Goal: Task Accomplishment & Management: Use online tool/utility

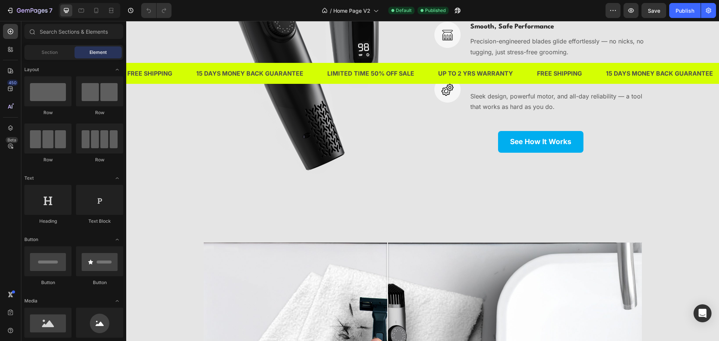
scroll to position [2021, 0]
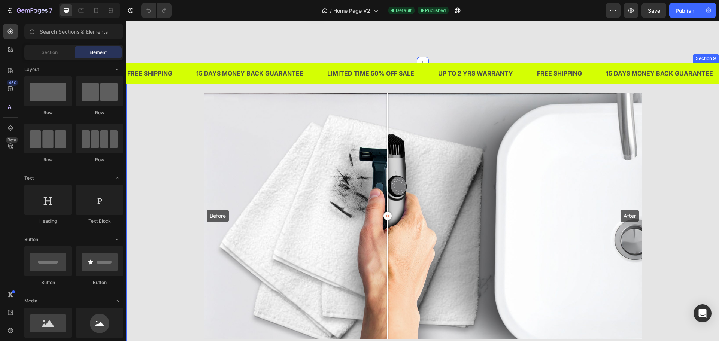
click at [180, 240] on div "Before After Image Comparison Row Row" at bounding box center [422, 216] width 592 height 246
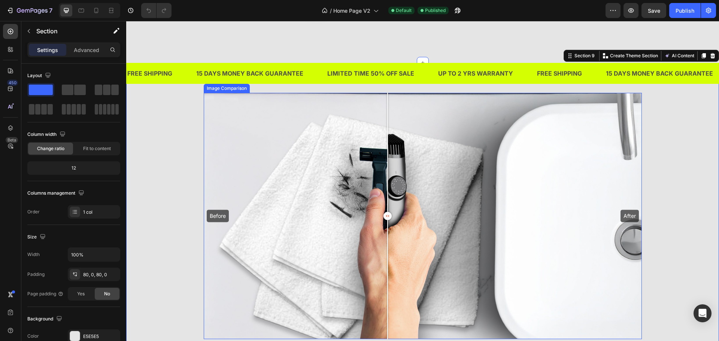
click at [307, 228] on div "Before After" at bounding box center [423, 216] width 438 height 246
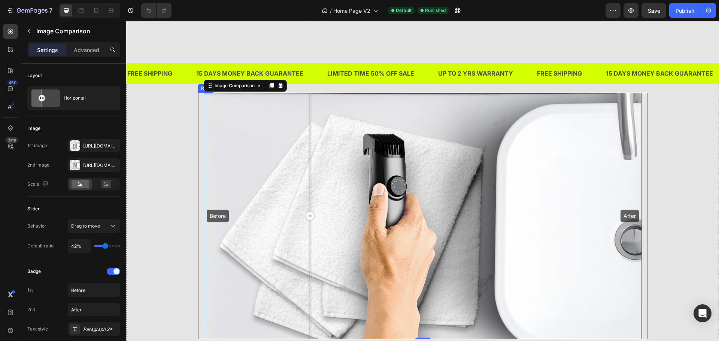
click at [189, 160] on div "Before After Image Comparison 0 Row Row" at bounding box center [422, 216] width 592 height 246
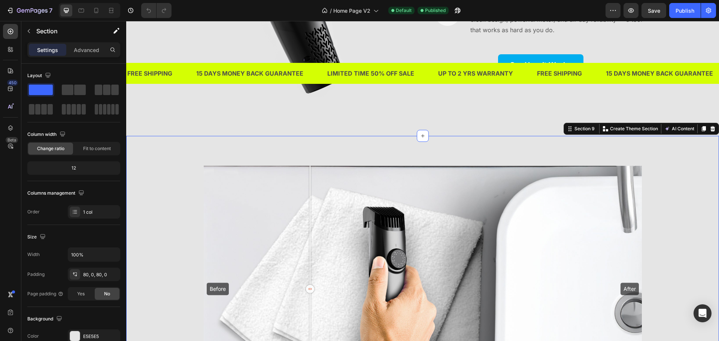
scroll to position [1946, 0]
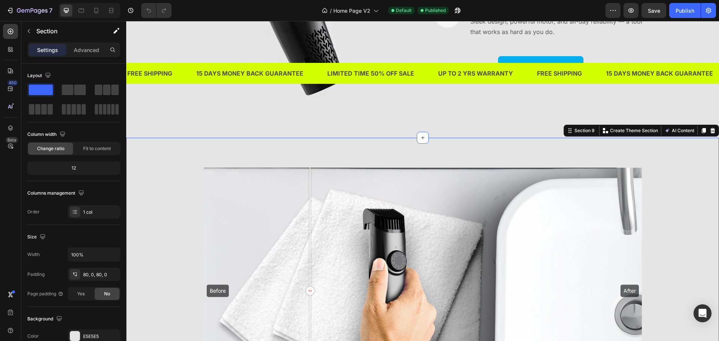
click at [184, 195] on div "Before After Image Comparison Row Row" at bounding box center [422, 291] width 592 height 246
click at [302, 195] on div at bounding box center [304, 291] width 15 height 246
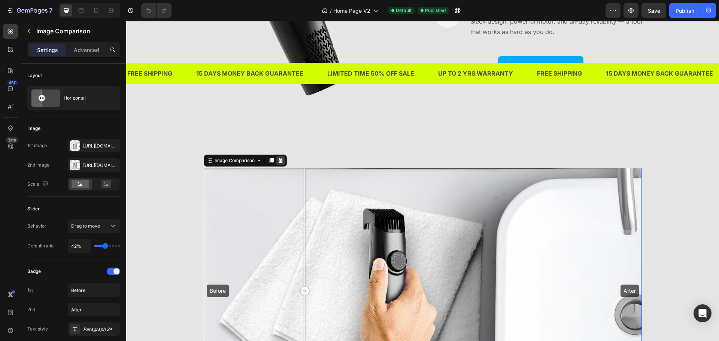
click at [278, 160] on icon at bounding box center [280, 160] width 5 height 5
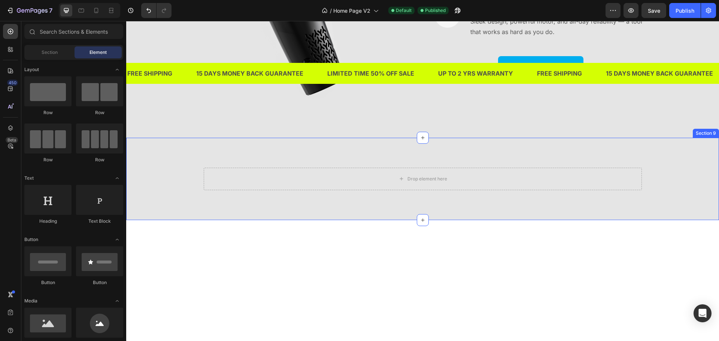
click at [353, 205] on div "Drop element here Row Row Section 9" at bounding box center [422, 179] width 592 height 82
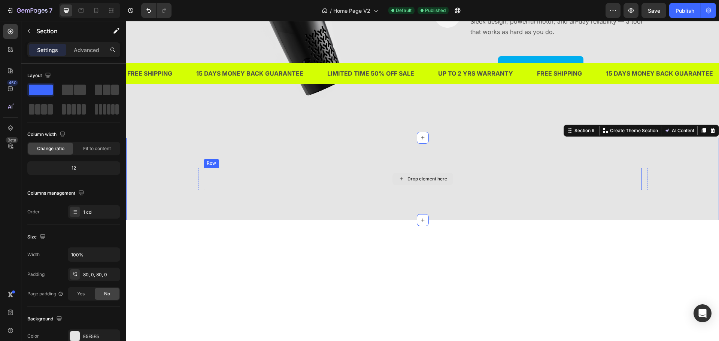
click at [359, 183] on div "Drop element here" at bounding box center [423, 179] width 438 height 22
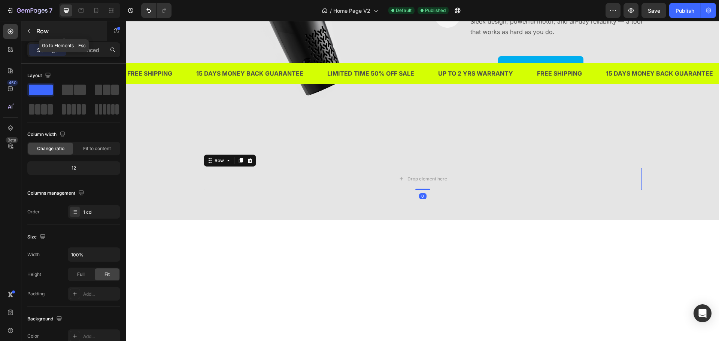
click at [34, 31] on button "button" at bounding box center [29, 31] width 12 height 12
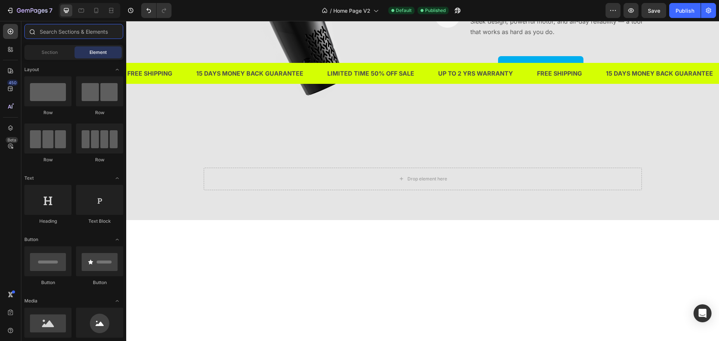
click at [63, 33] on input "text" at bounding box center [73, 31] width 99 height 15
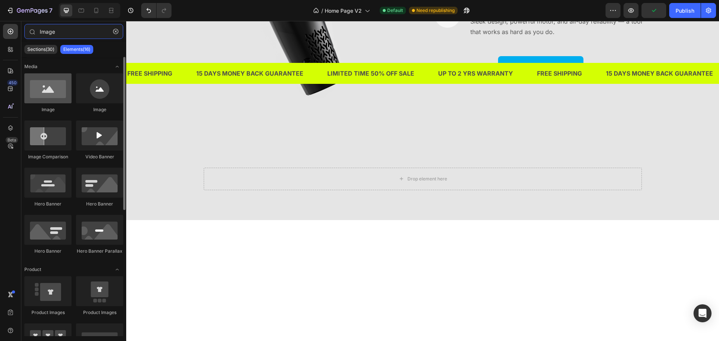
type input "Image"
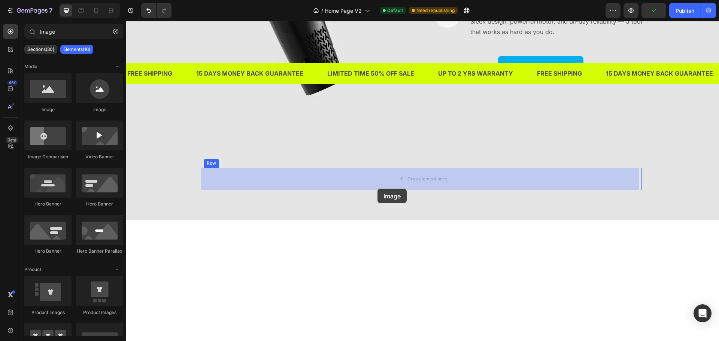
drag, startPoint x: 172, startPoint y: 119, endPoint x: 377, endPoint y: 189, distance: 217.1
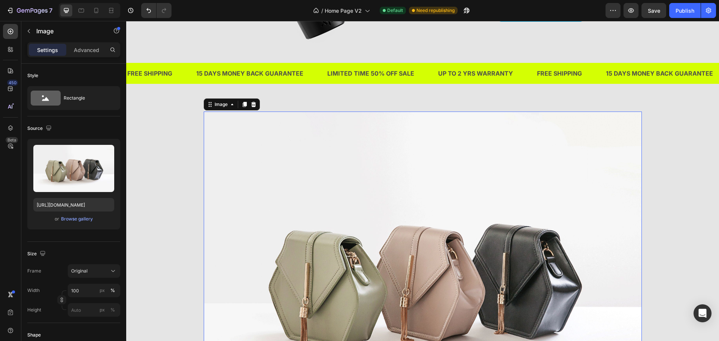
scroll to position [2058, 0]
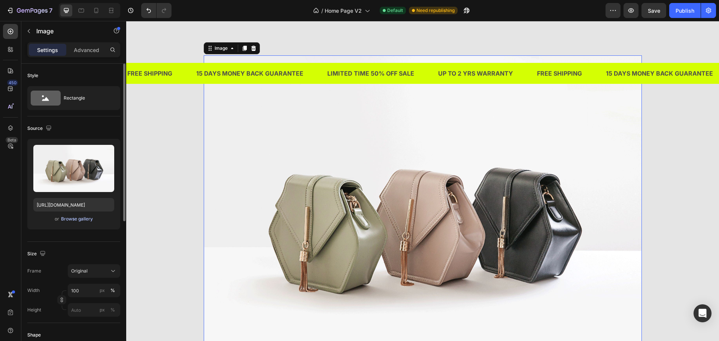
click at [74, 220] on div "Browse gallery" at bounding box center [77, 219] width 32 height 7
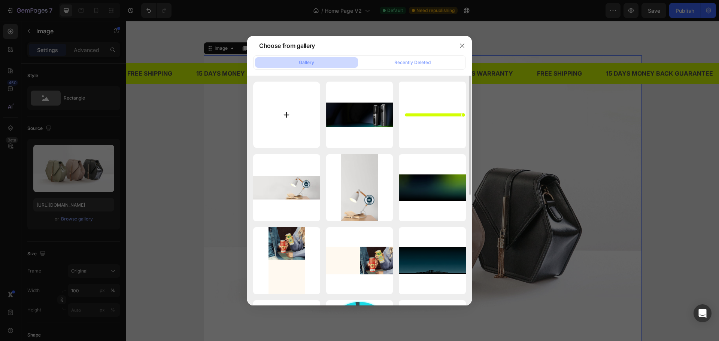
click at [289, 115] on input "file" at bounding box center [286, 115] width 67 height 67
type input "C:\fakepath\beforeafter website 2-gigapixel-low resolution v2-2x.png"
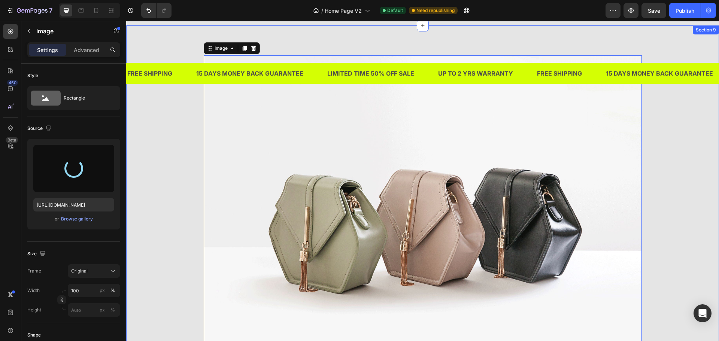
type input "[URL][DOMAIN_NAME]"
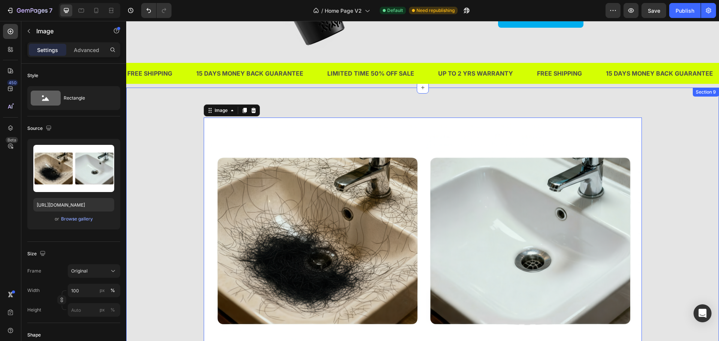
scroll to position [1946, 0]
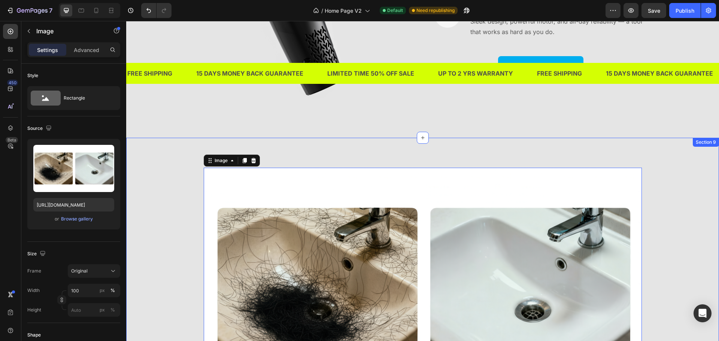
click at [650, 291] on div "Image 0 Row Row" at bounding box center [422, 291] width 592 height 246
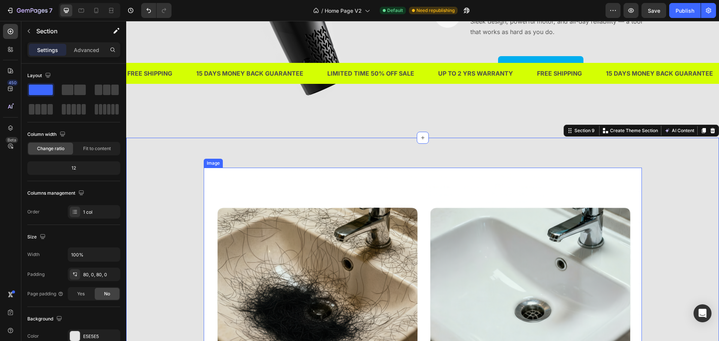
click at [519, 256] on img at bounding box center [423, 291] width 438 height 246
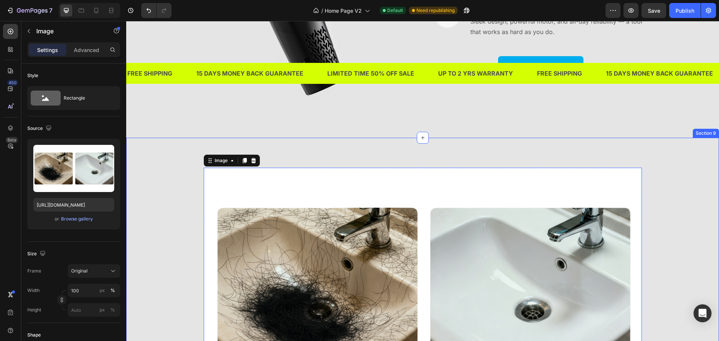
click at [651, 225] on div "Image 0 Row Row" at bounding box center [422, 291] width 592 height 246
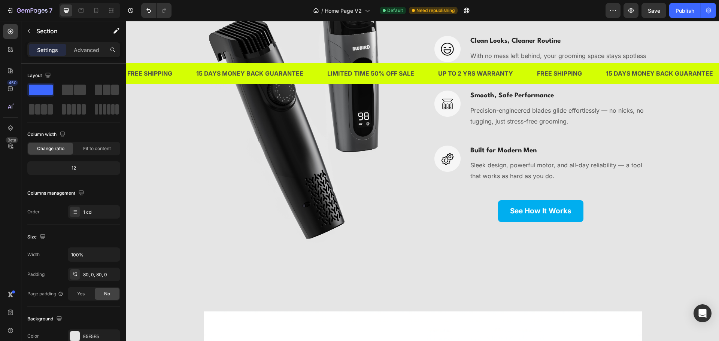
scroll to position [1984, 0]
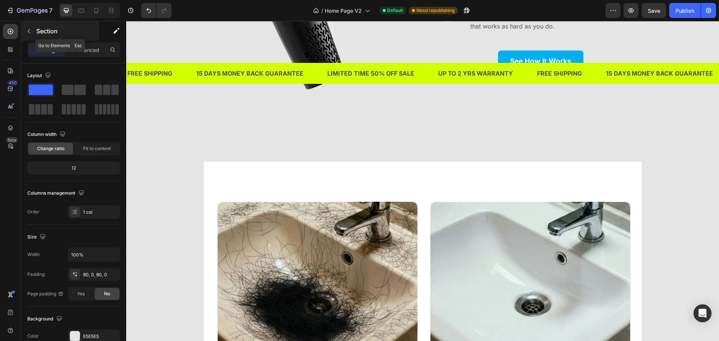
click at [30, 33] on icon "button" at bounding box center [29, 31] width 6 height 6
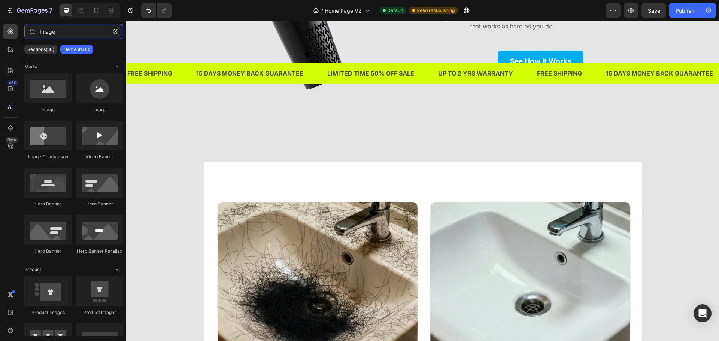
click at [71, 34] on input "Image" at bounding box center [73, 31] width 99 height 15
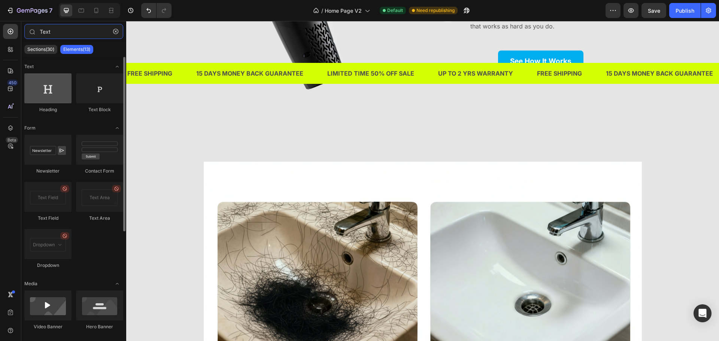
type input "Text"
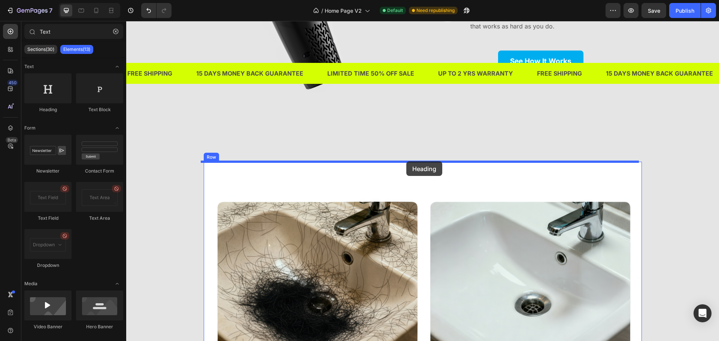
drag, startPoint x: 176, startPoint y: 111, endPoint x: 406, endPoint y: 160, distance: 235.4
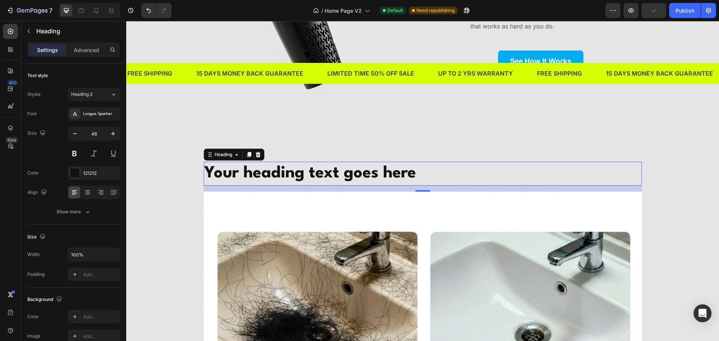
click at [326, 169] on h2 "Your heading text goes here" at bounding box center [423, 174] width 438 height 24
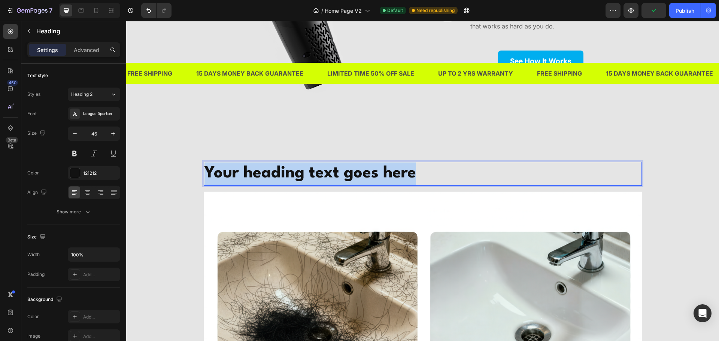
click at [326, 169] on p "Your heading text goes here" at bounding box center [422, 173] width 436 height 22
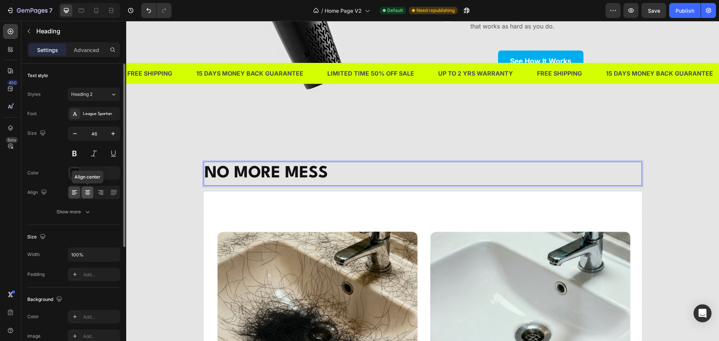
click at [86, 195] on icon at bounding box center [87, 192] width 7 height 7
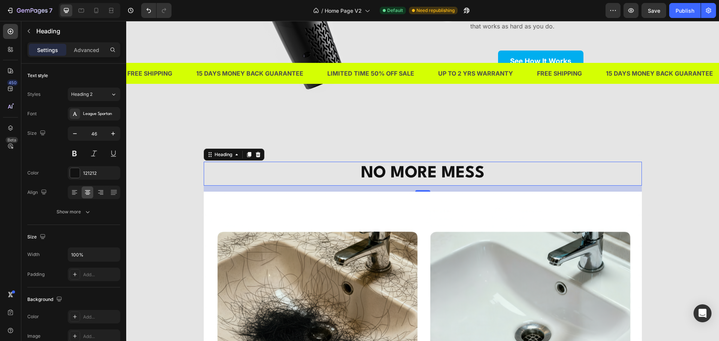
click at [438, 179] on p "NO MORE MESS" at bounding box center [422, 173] width 436 height 22
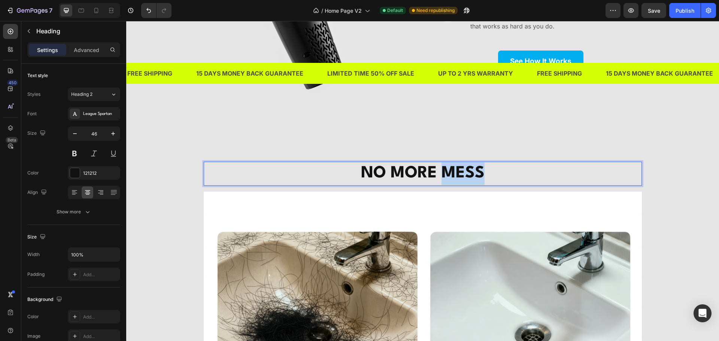
click at [438, 179] on p "NO MORE MESS" at bounding box center [422, 173] width 436 height 22
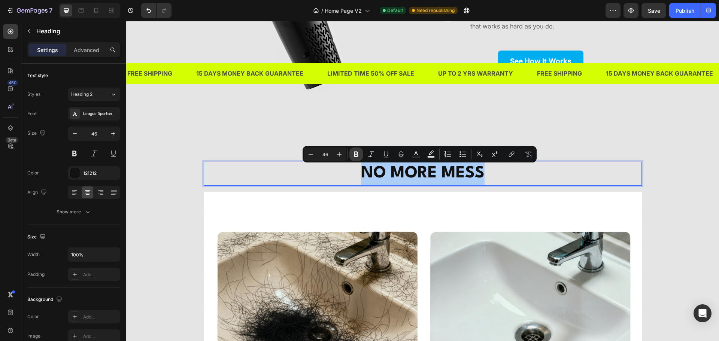
click at [354, 153] on icon "Editor contextual toolbar" at bounding box center [355, 153] width 7 height 7
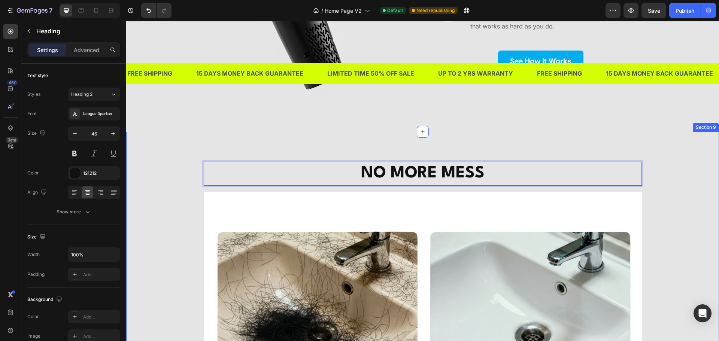
click at [377, 176] on strong "NO MORE MESS" at bounding box center [423, 173] width 124 height 16
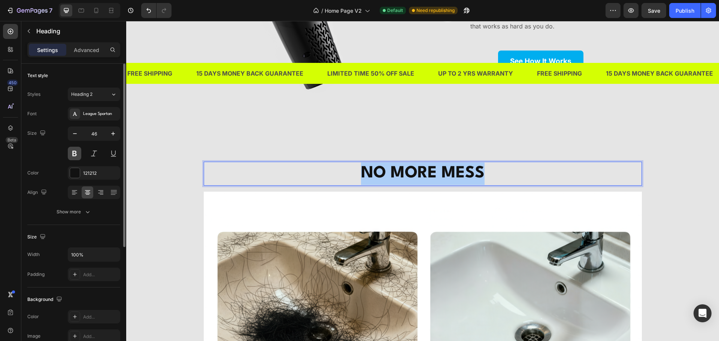
click at [73, 155] on button at bounding box center [74, 153] width 13 height 13
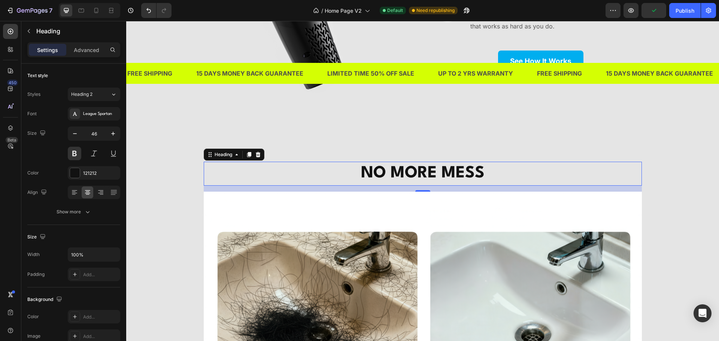
click at [210, 170] on p "NO MORE MESS" at bounding box center [422, 173] width 436 height 22
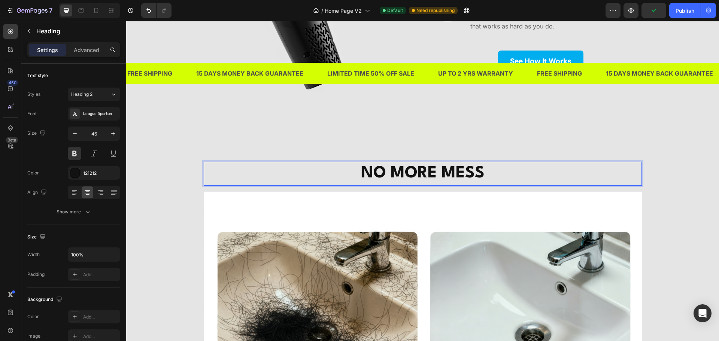
click at [151, 175] on div "NO MORE MESS Heading 16 Image Row Row" at bounding box center [422, 300] width 592 height 276
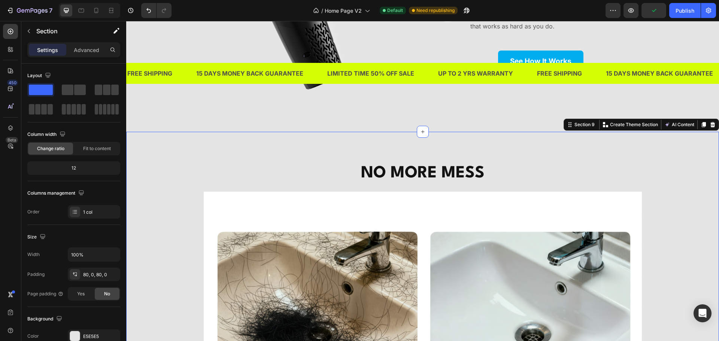
click at [248, 168] on p "⁠⁠⁠⁠⁠⁠⁠ NO MORE MESS" at bounding box center [422, 173] width 436 height 22
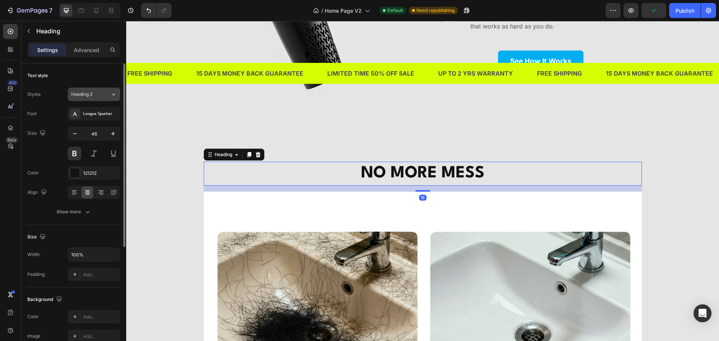
click at [108, 91] on div "Heading 2" at bounding box center [90, 94] width 39 height 7
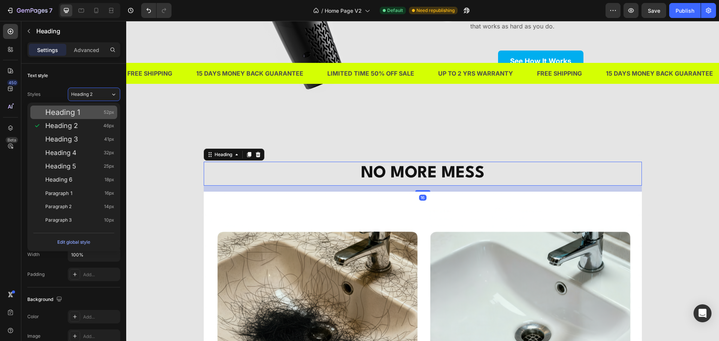
click at [88, 115] on div "Heading 1 52px" at bounding box center [79, 112] width 69 height 7
type input "52"
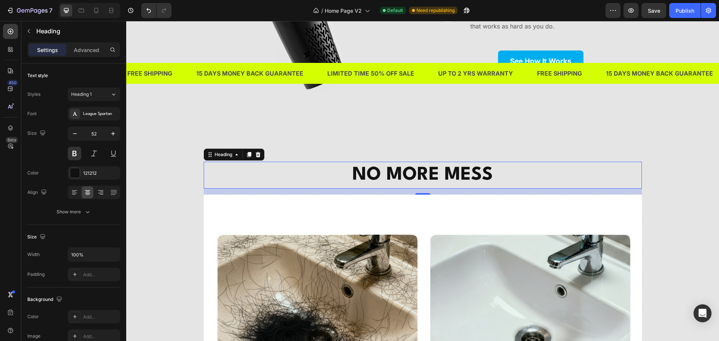
click at [154, 180] on div "⁠⁠⁠⁠⁠⁠⁠ NO MORE MESS Heading 16 Image Row Row" at bounding box center [422, 301] width 592 height 279
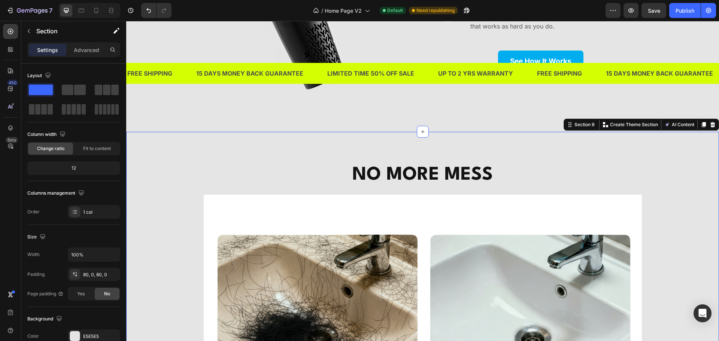
click at [229, 172] on p "⁠⁠⁠⁠⁠⁠⁠ NO MORE MESS" at bounding box center [422, 174] width 436 height 25
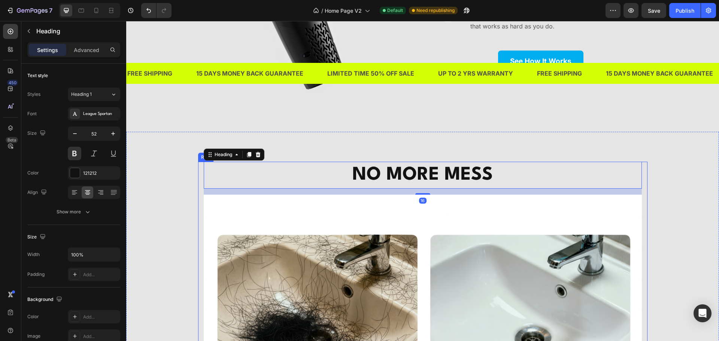
click at [159, 198] on div "⁠⁠⁠⁠⁠⁠⁠ NO MORE MESS Heading 16 Image Row Row" at bounding box center [422, 301] width 592 height 279
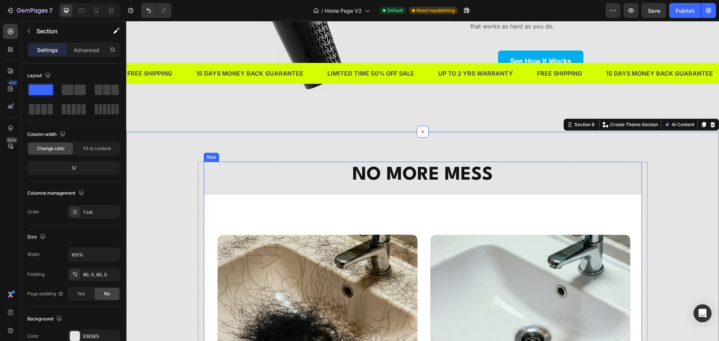
click at [371, 179] on strong "NO MORE MESS" at bounding box center [422, 175] width 140 height 18
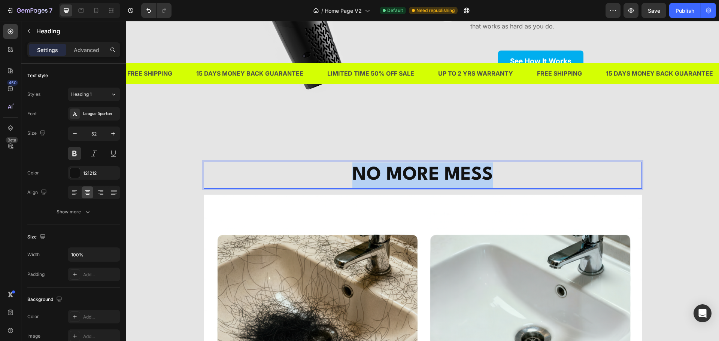
click at [371, 179] on strong "NO MORE MESS" at bounding box center [422, 175] width 140 height 18
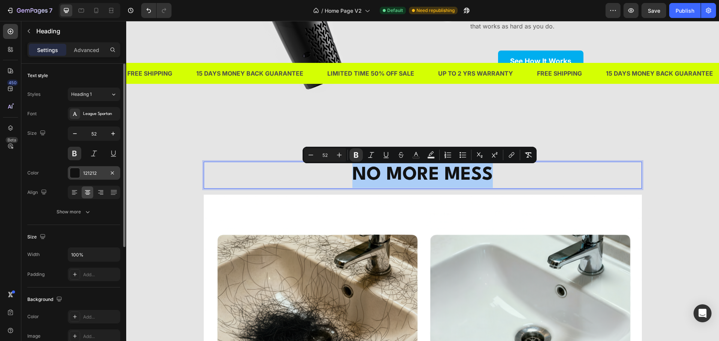
click at [76, 173] on div at bounding box center [75, 173] width 10 height 10
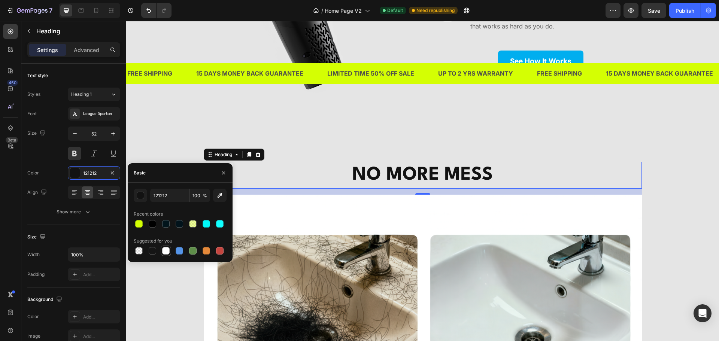
click at [165, 250] on div at bounding box center [165, 250] width 7 height 7
type input "FFFFFF"
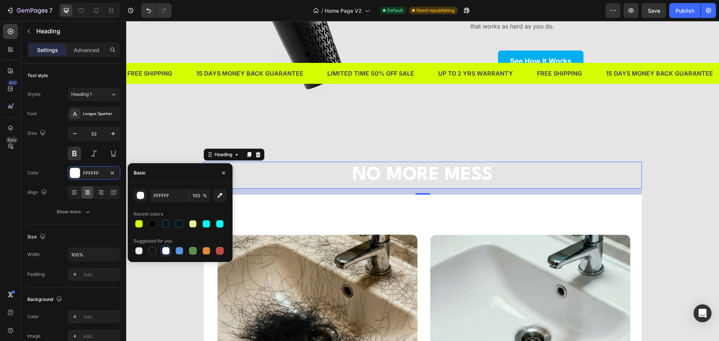
click at [439, 151] on div "⁠⁠⁠⁠⁠⁠⁠ NO MORE MESS Heading 16 Image Row Row Section 9" at bounding box center [422, 301] width 592 height 339
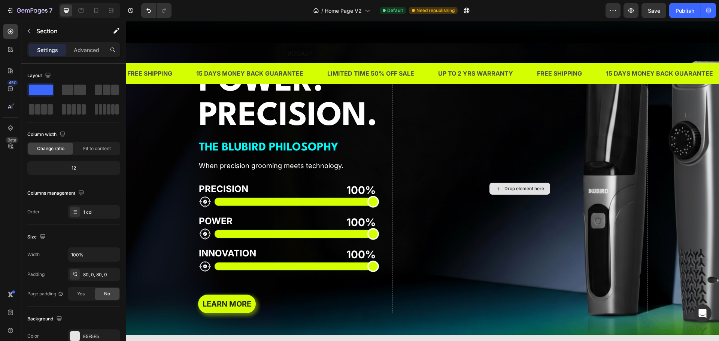
scroll to position [1460, 0]
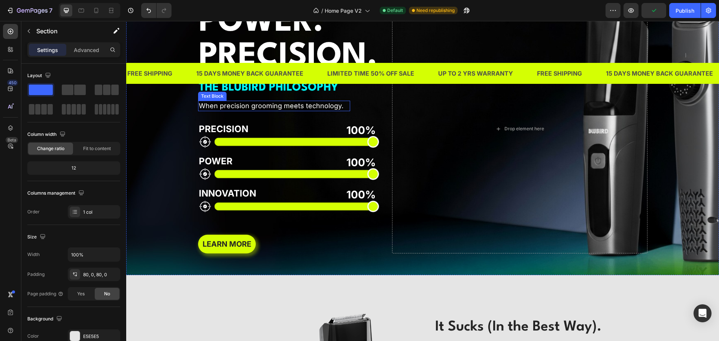
click at [336, 106] on p "When precision grooming meets technology." at bounding box center [274, 105] width 151 height 9
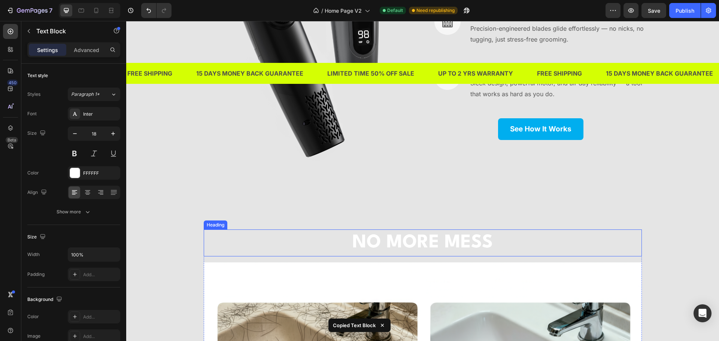
scroll to position [1946, 0]
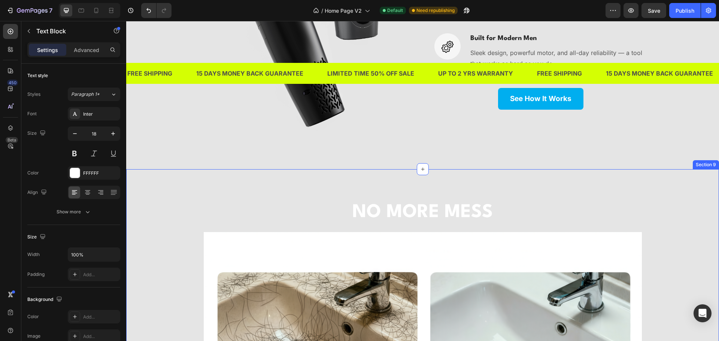
click at [369, 200] on h2 "NO MORE MESS" at bounding box center [423, 212] width 438 height 27
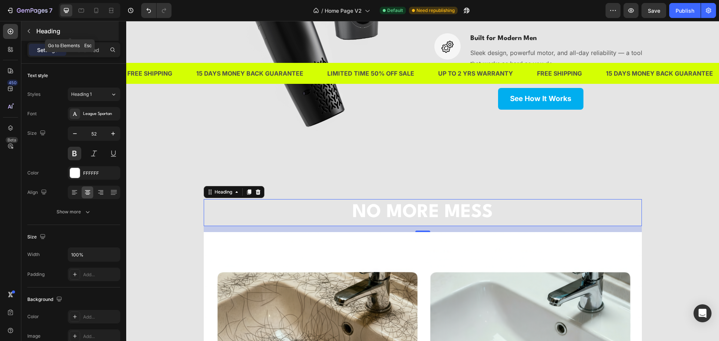
click at [30, 31] on icon "button" at bounding box center [29, 31] width 6 height 6
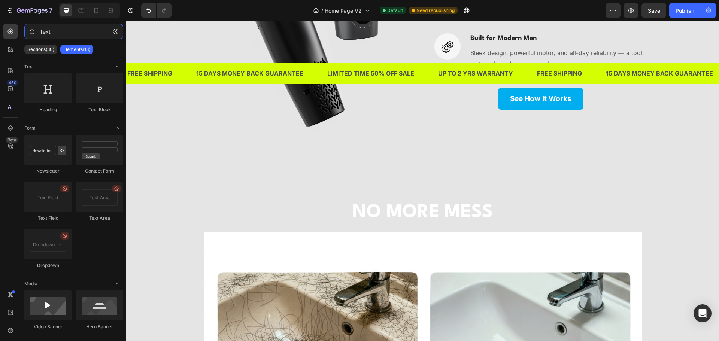
click at [70, 32] on input "Text" at bounding box center [73, 31] width 99 height 15
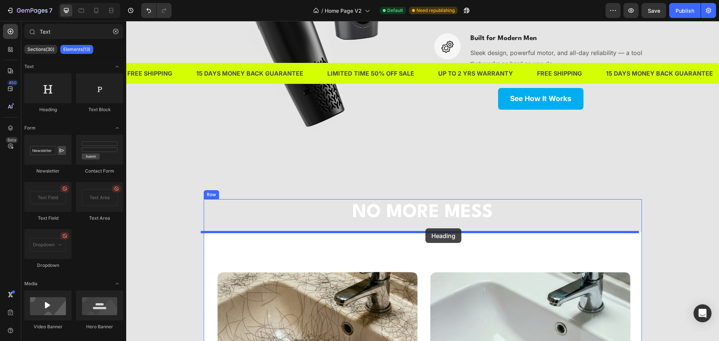
drag, startPoint x: 176, startPoint y: 112, endPoint x: 425, endPoint y: 228, distance: 274.9
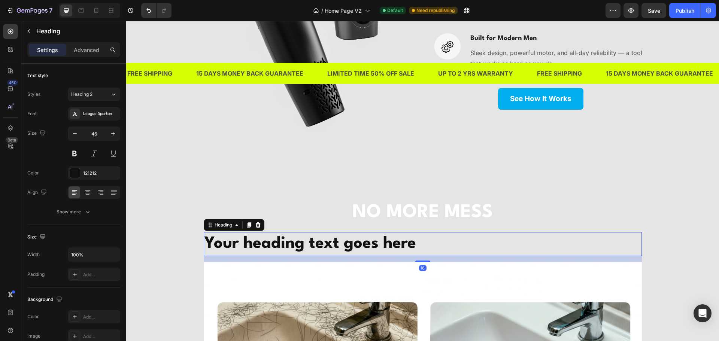
click at [415, 242] on h2 "Your heading text goes here" at bounding box center [423, 244] width 438 height 24
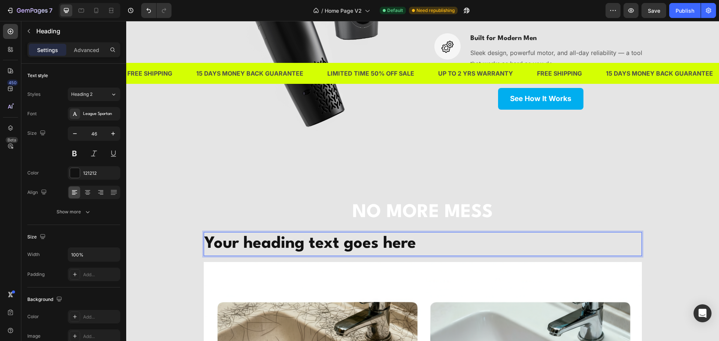
click at [415, 242] on p "Your heading text goes here" at bounding box center [422, 244] width 436 height 22
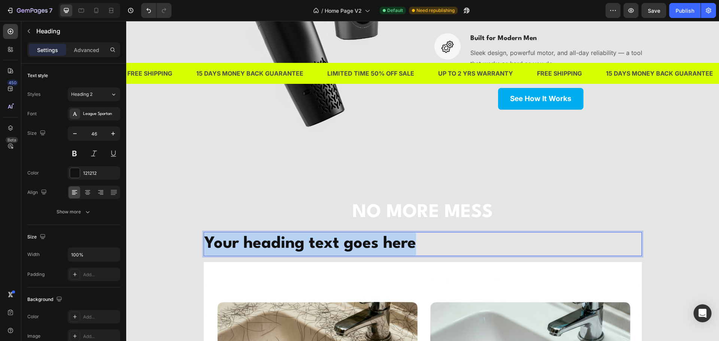
click at [415, 242] on p "Your heading text goes here" at bounding box center [422, 244] width 436 height 22
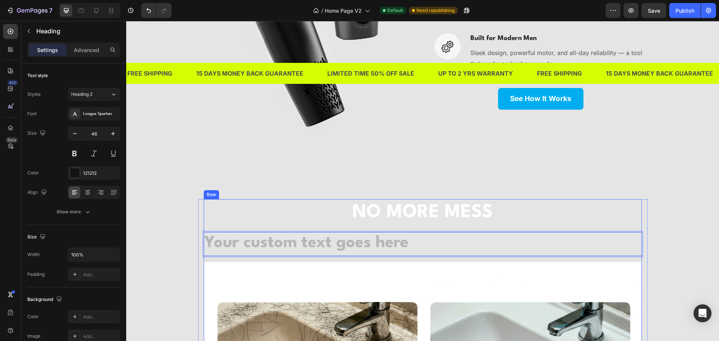
click at [402, 245] on h2 "Rich Text Editor. Editing area: main" at bounding box center [423, 244] width 438 height 24
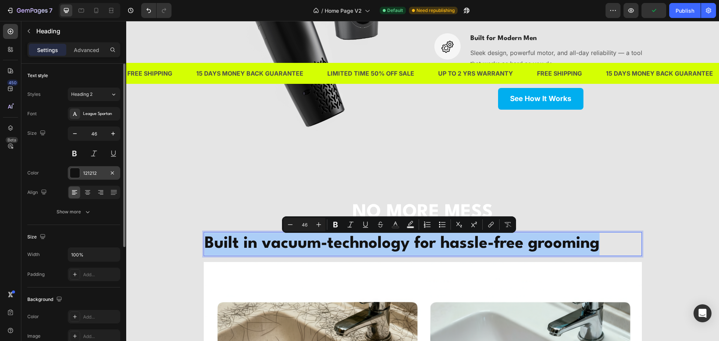
click at [82, 177] on div "121212" at bounding box center [94, 172] width 52 height 13
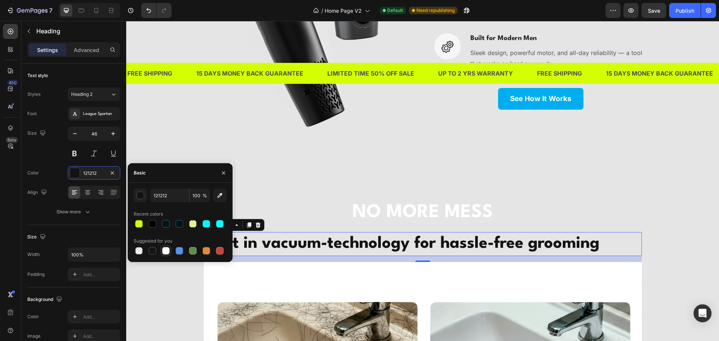
click at [164, 252] on div at bounding box center [165, 250] width 7 height 7
type input "FFFFFF"
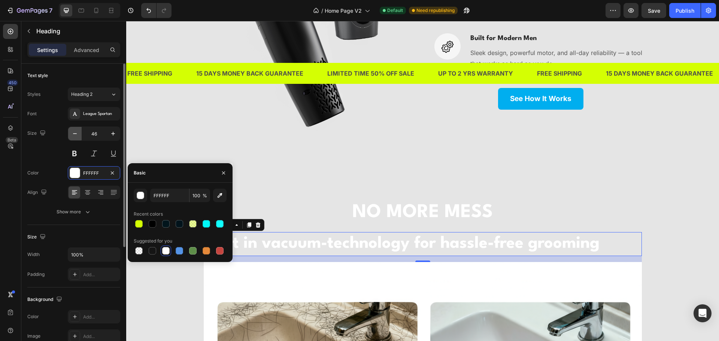
click at [76, 137] on icon "button" at bounding box center [74, 133] width 7 height 7
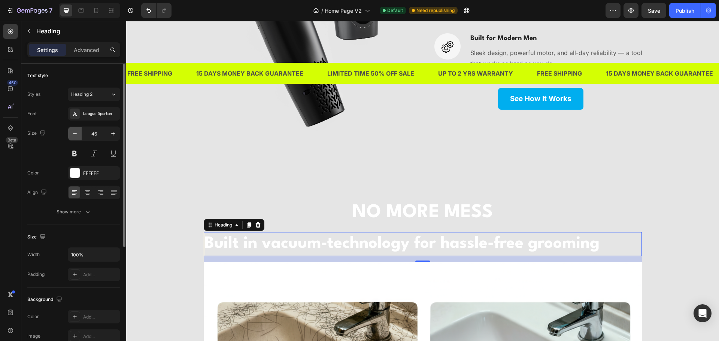
click at [76, 137] on icon "button" at bounding box center [74, 133] width 7 height 7
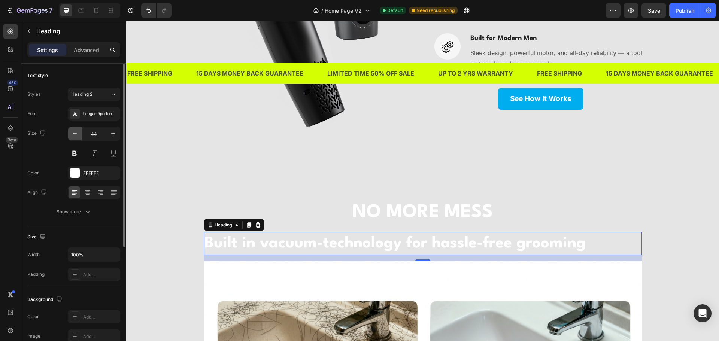
click at [76, 137] on icon "button" at bounding box center [74, 133] width 7 height 7
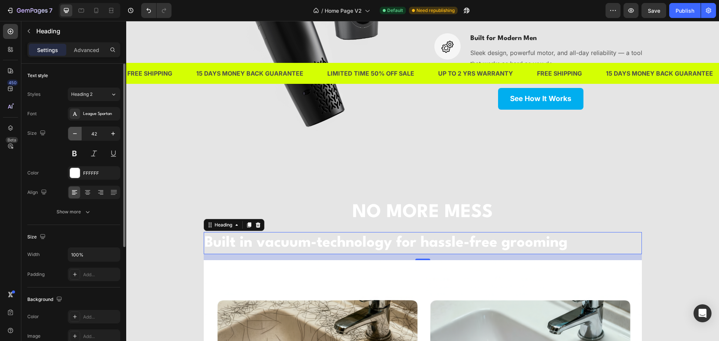
click at [76, 137] on icon "button" at bounding box center [74, 133] width 7 height 7
click at [76, 136] on icon "button" at bounding box center [74, 133] width 7 height 7
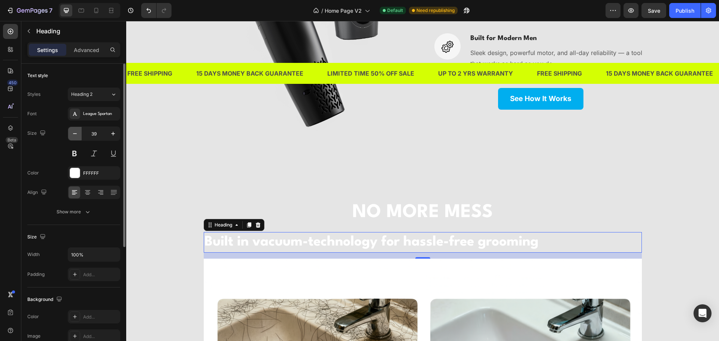
click at [76, 136] on icon "button" at bounding box center [74, 133] width 7 height 7
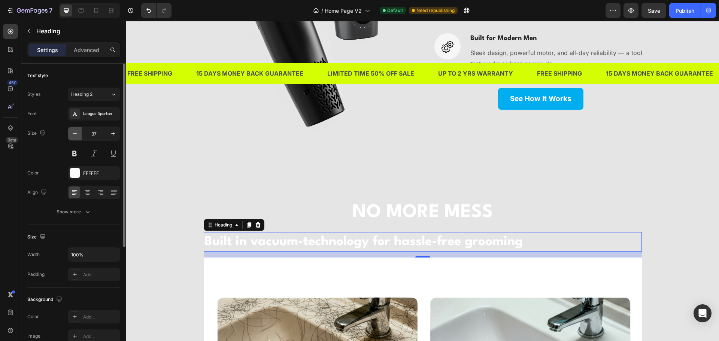
click at [76, 136] on icon "button" at bounding box center [74, 133] width 7 height 7
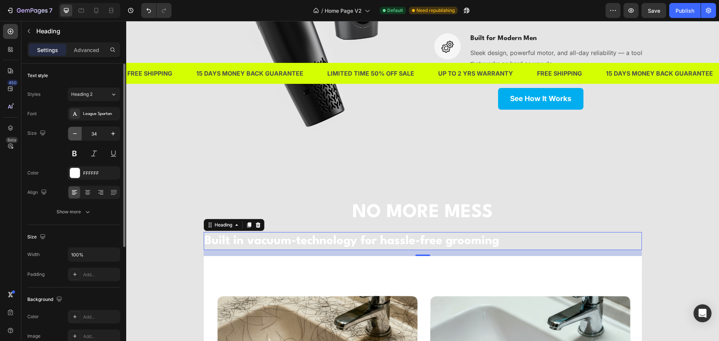
click at [76, 136] on icon "button" at bounding box center [74, 133] width 7 height 7
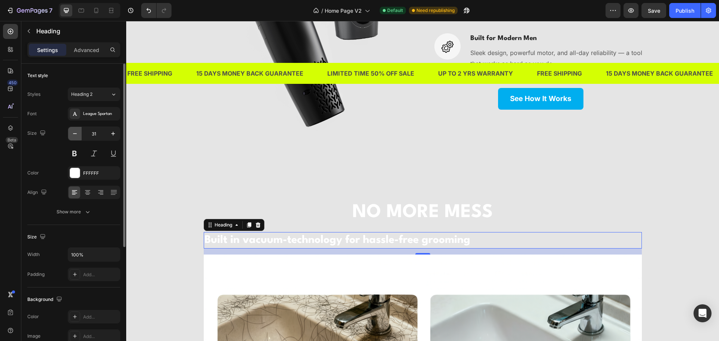
click at [76, 136] on icon "button" at bounding box center [74, 133] width 7 height 7
click at [89, 192] on icon at bounding box center [88, 192] width 4 height 1
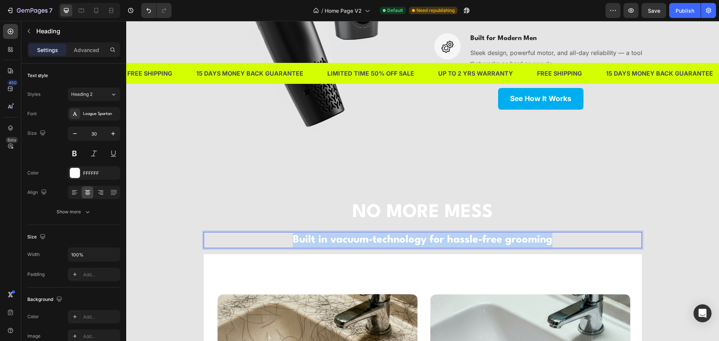
click at [418, 241] on p "Built in vacuum-technology for hassle-free grooming" at bounding box center [422, 240] width 436 height 15
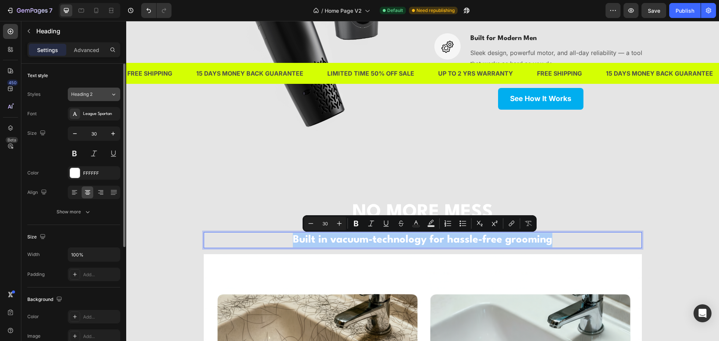
click at [111, 97] on icon at bounding box center [113, 94] width 6 height 7
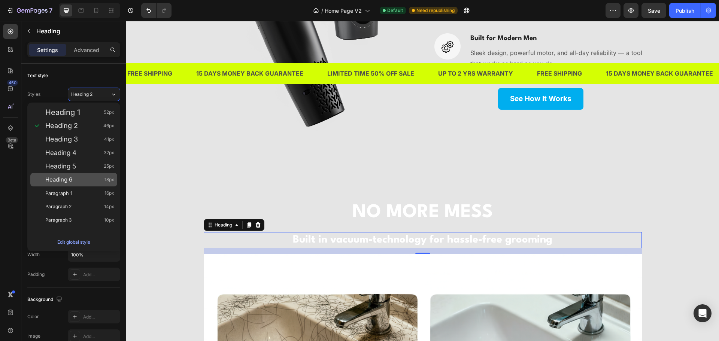
click at [76, 175] on div "Heading 6 18px" at bounding box center [73, 179] width 87 height 13
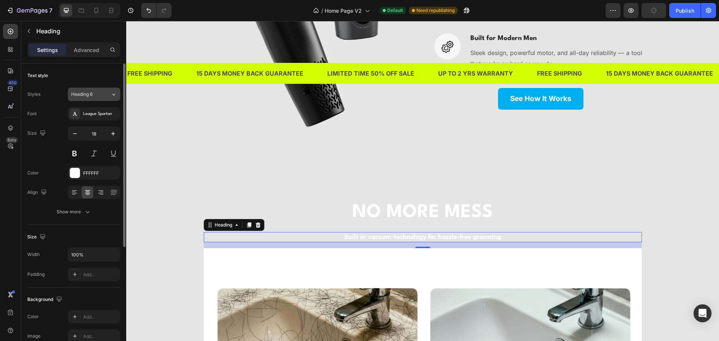
click at [112, 97] on icon at bounding box center [113, 94] width 6 height 7
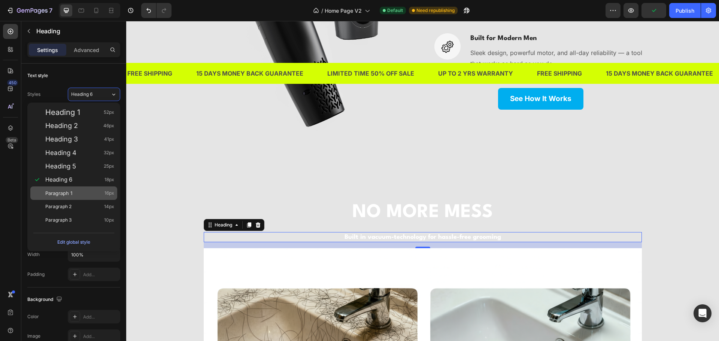
click at [76, 189] on div "Paragraph 1 16px" at bounding box center [73, 192] width 87 height 13
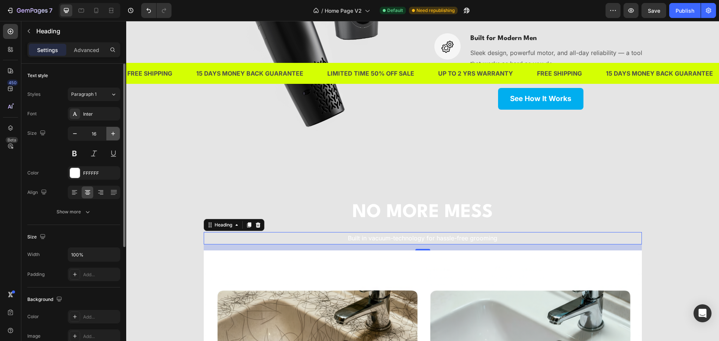
click at [112, 135] on icon "button" at bounding box center [112, 133] width 7 height 7
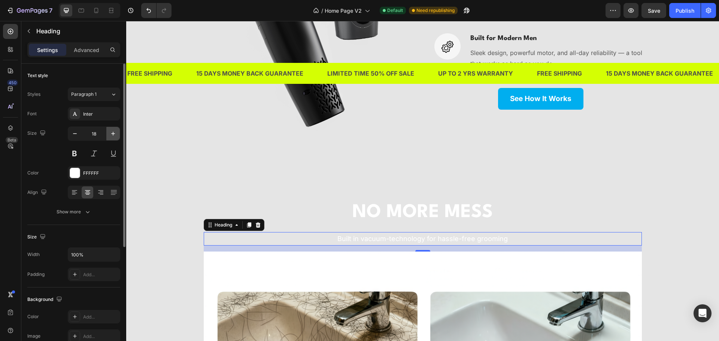
click at [112, 135] on icon "button" at bounding box center [112, 133] width 7 height 7
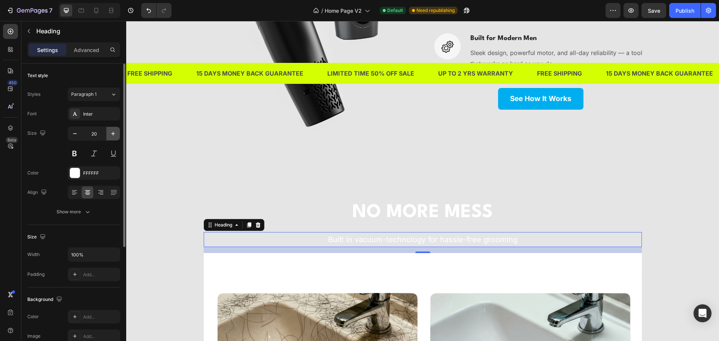
click at [112, 135] on icon "button" at bounding box center [112, 133] width 7 height 7
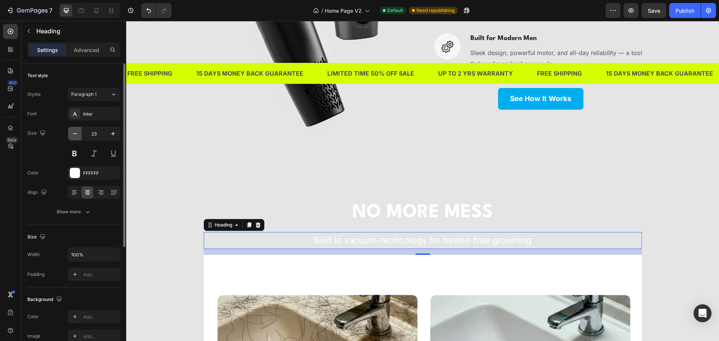
click at [81, 135] on button "button" at bounding box center [74, 133] width 13 height 13
type input "21"
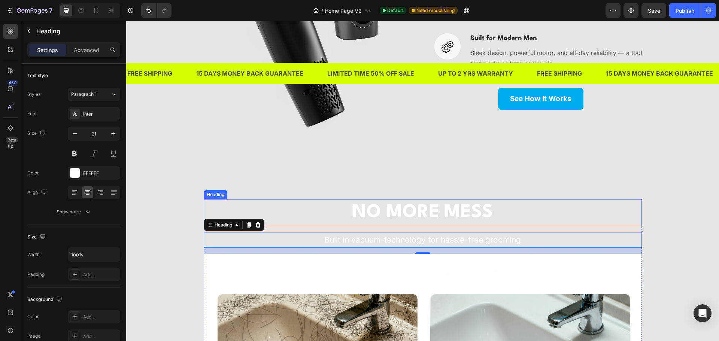
click at [399, 213] on strong "NO MORE MESS" at bounding box center [422, 213] width 140 height 18
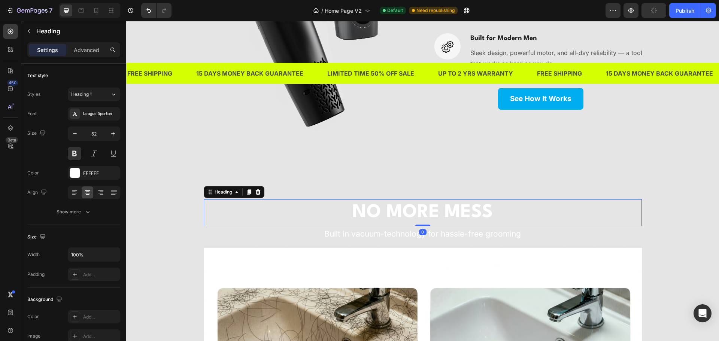
drag, startPoint x: 423, startPoint y: 231, endPoint x: 420, endPoint y: 200, distance: 31.6
click at [420, 200] on div "NO MORE MESS Heading 0" at bounding box center [423, 212] width 438 height 27
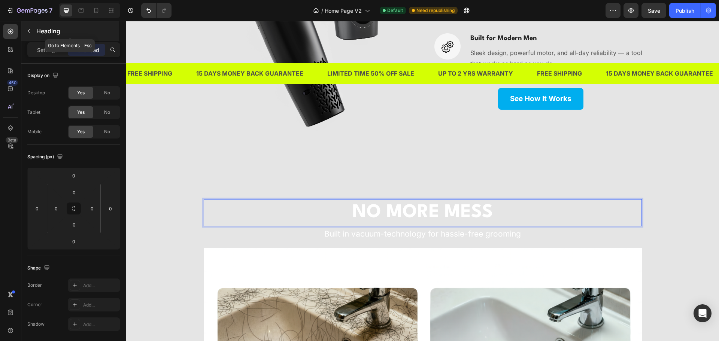
click at [25, 31] on button "button" at bounding box center [29, 31] width 12 height 12
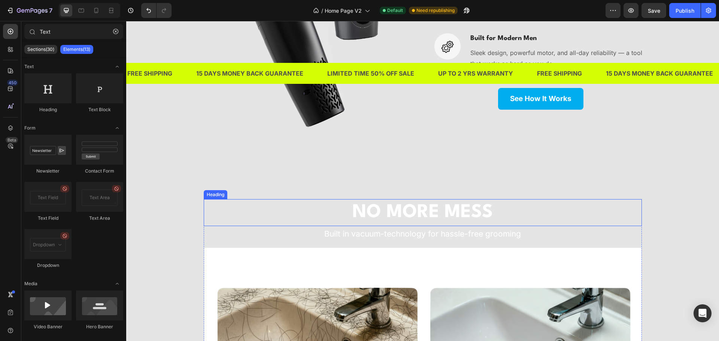
click at [386, 211] on strong "NO MORE MESS" at bounding box center [422, 213] width 140 height 18
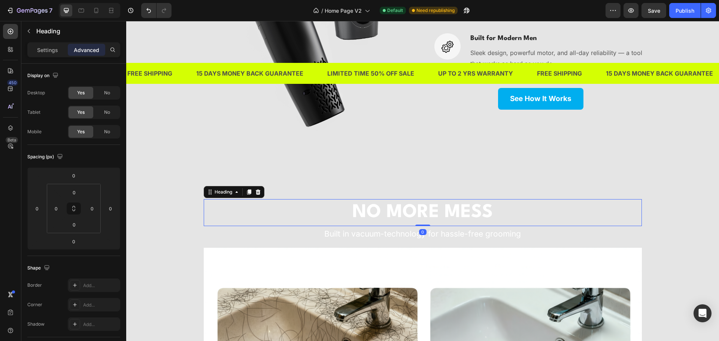
click at [174, 218] on div "⁠⁠⁠⁠⁠⁠⁠ NO MORE MESS Heading 0 Built in vacuum-technology for hassle-free groom…" at bounding box center [422, 346] width 592 height 295
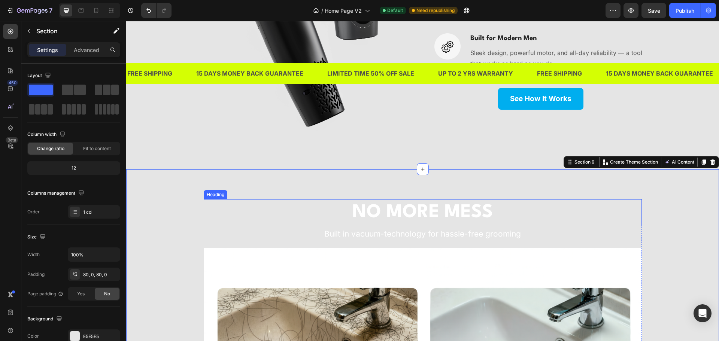
click at [381, 222] on p "⁠⁠⁠⁠⁠⁠⁠ NO MORE MESS" at bounding box center [422, 212] width 436 height 25
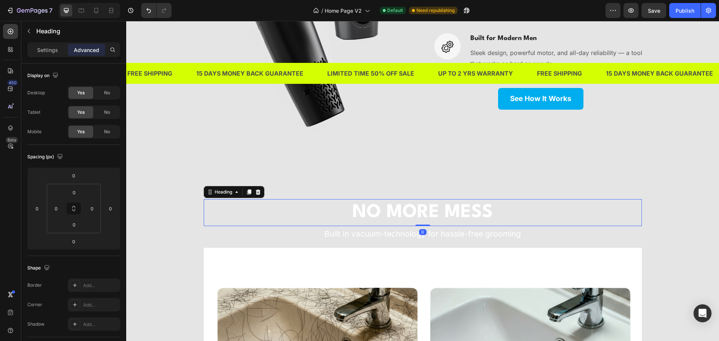
click at [176, 207] on div "⁠⁠⁠⁠⁠⁠⁠ NO MORE MESS Heading 0 Built in vacuum-technology for hassle-free groom…" at bounding box center [422, 346] width 592 height 295
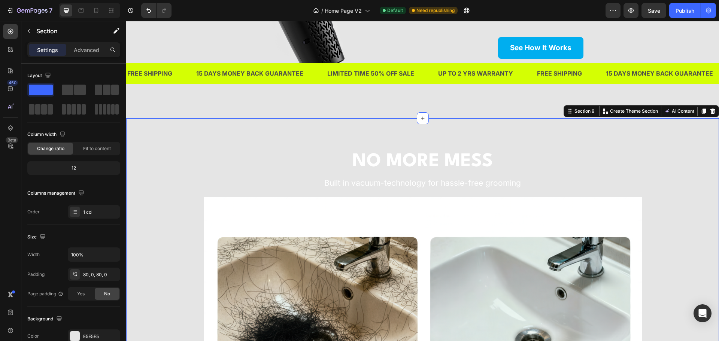
scroll to position [2058, 0]
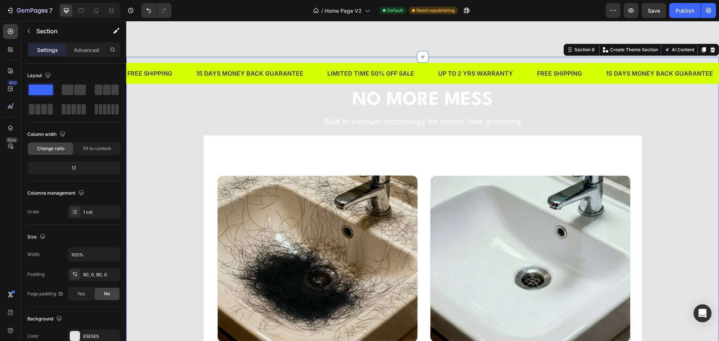
click at [176, 228] on div "⁠⁠⁠⁠⁠⁠⁠ NO MORE MESS Heading Built in vacuum-technology for hassle-free groomin…" at bounding box center [422, 234] width 592 height 295
click at [86, 50] on p "Advanced" at bounding box center [86, 50] width 25 height 8
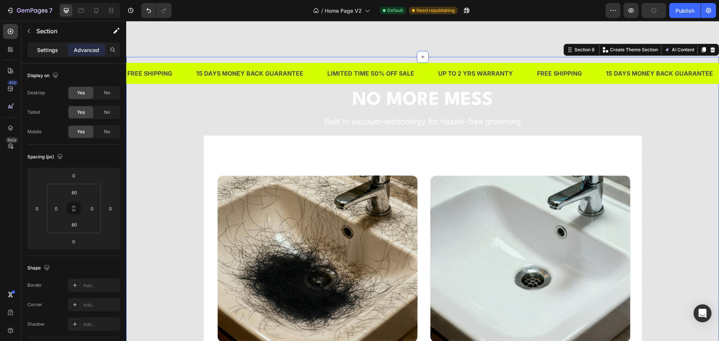
click at [52, 48] on p "Settings" at bounding box center [47, 50] width 21 height 8
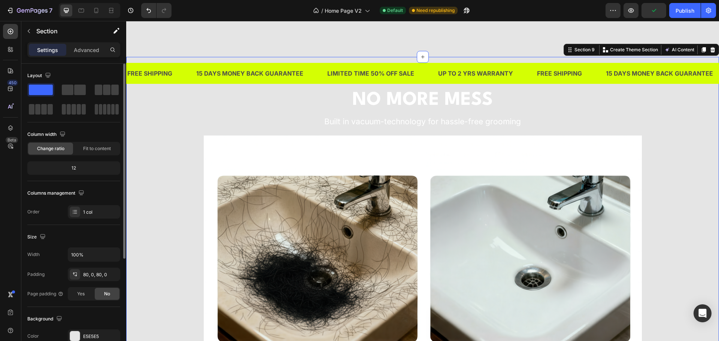
scroll to position [158, 0]
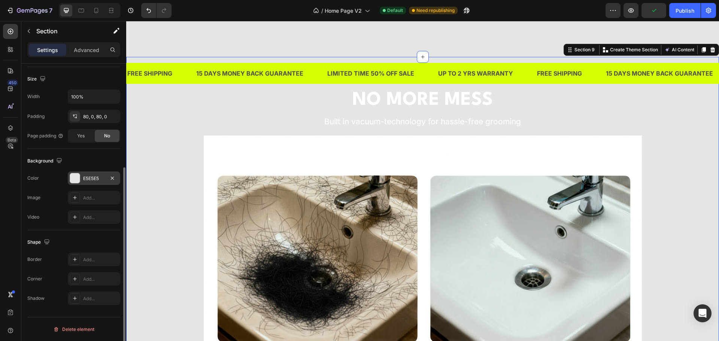
click at [90, 176] on div "E5E5E5" at bounding box center [94, 178] width 22 height 7
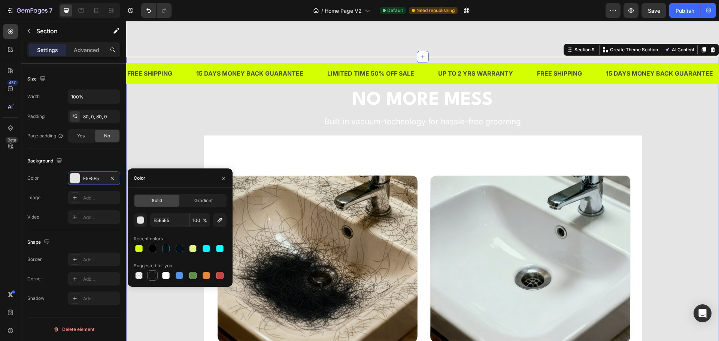
click at [152, 278] on div at bounding box center [152, 275] width 7 height 7
type input "151515"
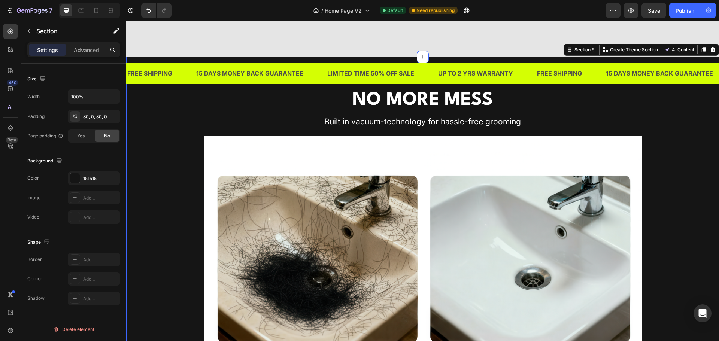
click at [173, 161] on div "⁠⁠⁠⁠⁠⁠⁠ NO MORE MESS Heading Built in vacuum-technology for hassle-free groomin…" at bounding box center [422, 234] width 592 height 295
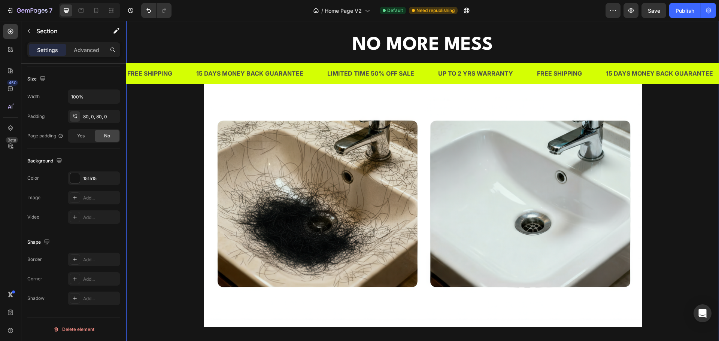
scroll to position [2096, 0]
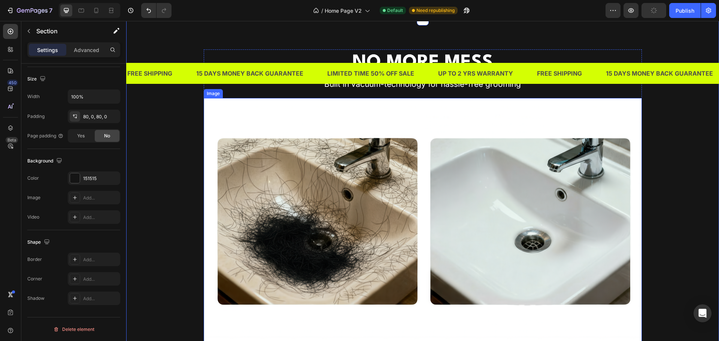
click at [254, 119] on img at bounding box center [423, 221] width 438 height 246
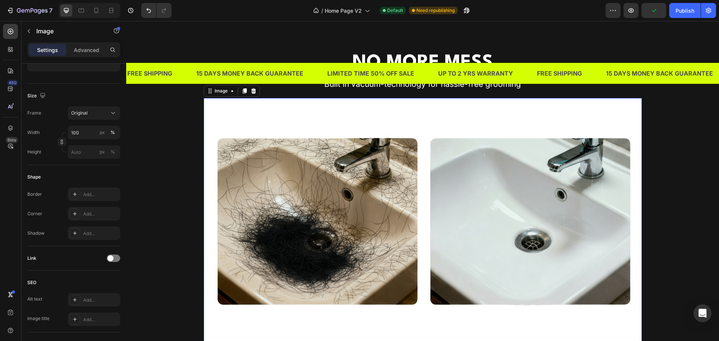
scroll to position [0, 0]
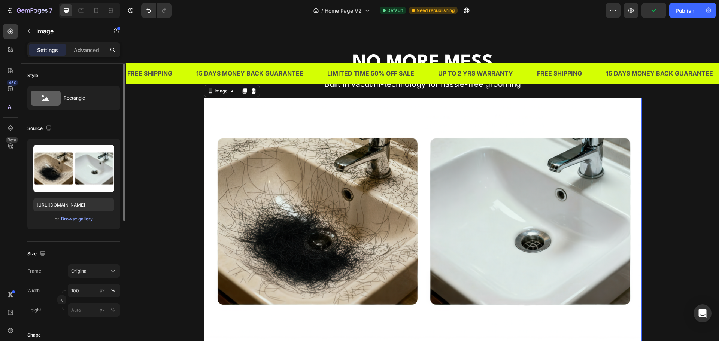
click at [163, 137] on div "⁠⁠⁠⁠⁠⁠⁠ NO MORE MESS Heading Built in vacuum-technology for hassle-free groomin…" at bounding box center [422, 196] width 592 height 295
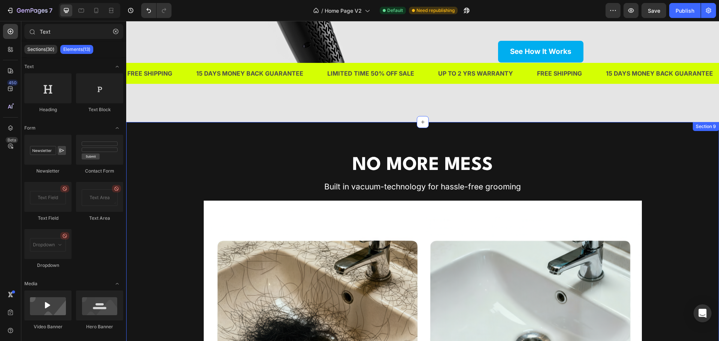
scroll to position [1975, 0]
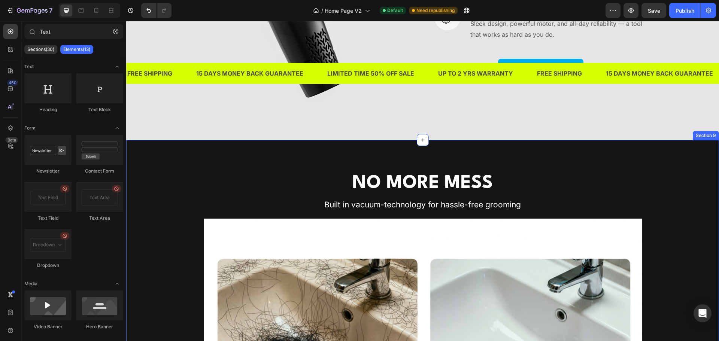
click at [489, 158] on div "⁠⁠⁠⁠⁠⁠⁠ NO MORE MESS Heading Built in vacuum-technology for hassle-free groomin…" at bounding box center [422, 317] width 592 height 355
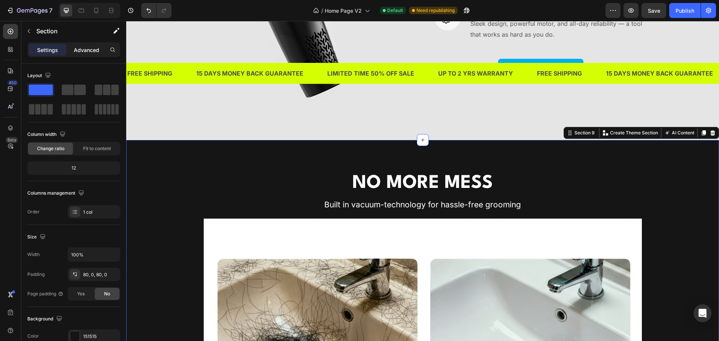
click at [88, 52] on p "Advanced" at bounding box center [86, 50] width 25 height 8
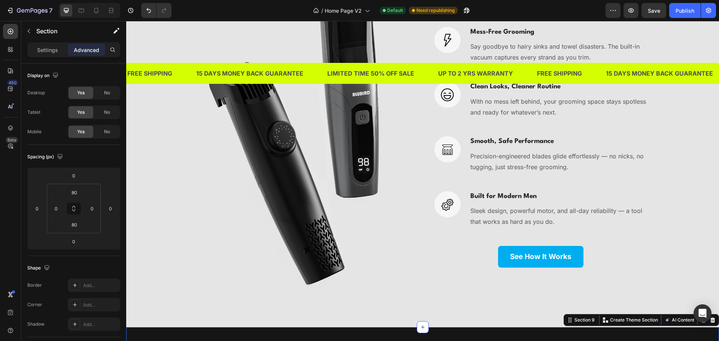
click at [159, 196] on div "Image It Sucks (In the Best Way). Heading Image Mess-Free Grooming Heading Say …" at bounding box center [422, 136] width 581 height 321
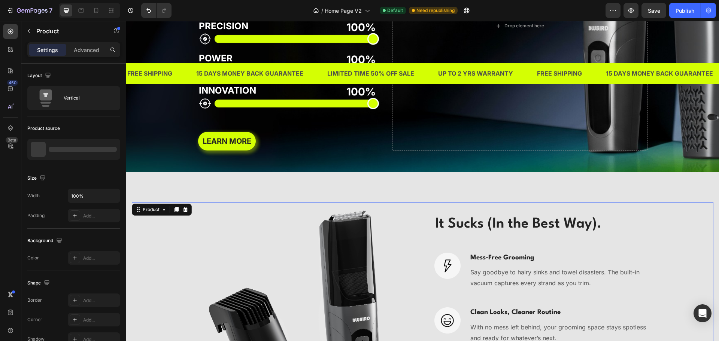
scroll to position [1414, 0]
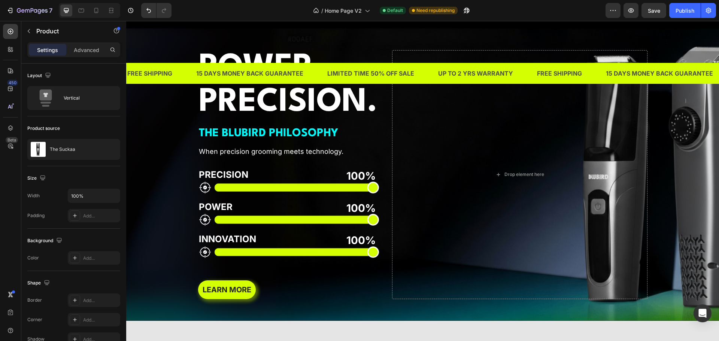
click at [157, 195] on div "Background Image" at bounding box center [422, 174] width 592 height 292
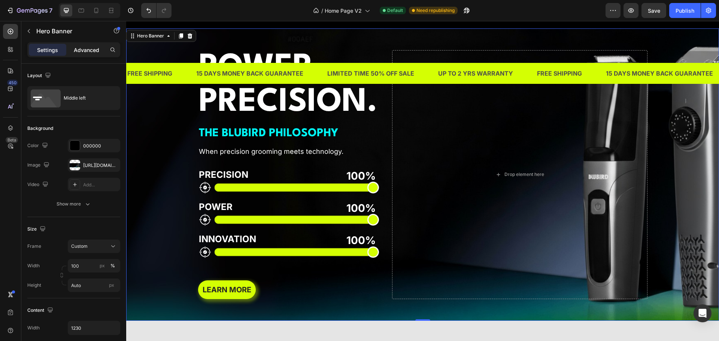
click at [85, 53] on p "Advanced" at bounding box center [86, 50] width 25 height 8
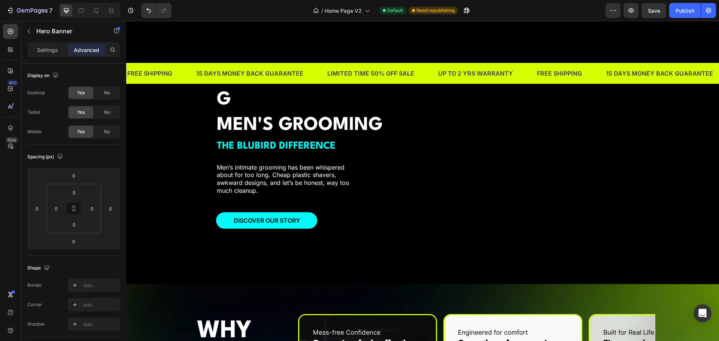
scroll to position [815, 0]
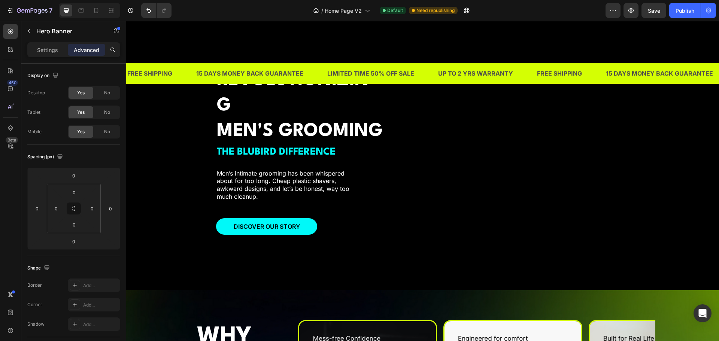
click at [162, 198] on div "REVOLUTIONIZING MEN'S GROOMING Heading THE BLUBIRD DIFFERENCE Text Block Men’s …" at bounding box center [422, 145] width 592 height 266
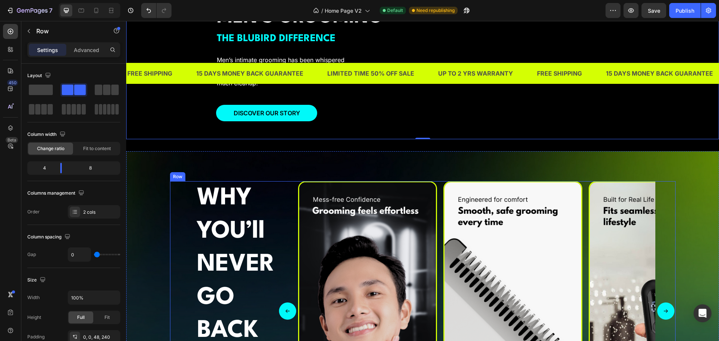
scroll to position [929, 0]
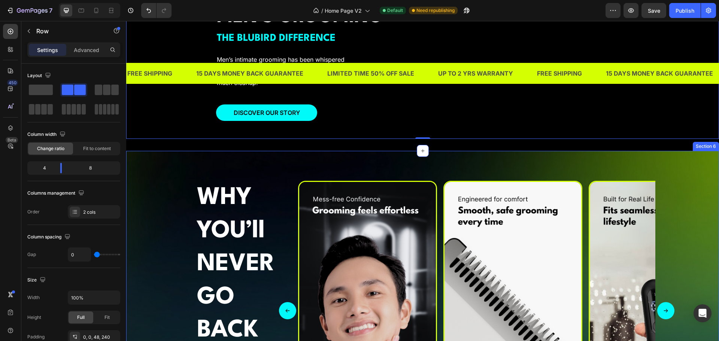
click at [158, 230] on div "WHY YOU’ll NEVER GO BACK Heading Title Line Image Image Image Image Image Carou…" at bounding box center [422, 319] width 581 height 277
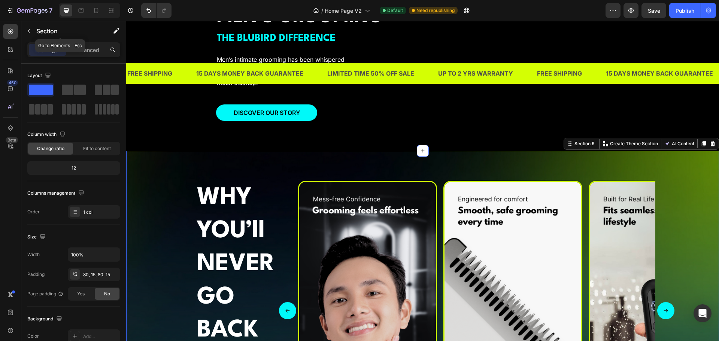
click at [76, 42] on div "Section" at bounding box center [60, 31] width 78 height 21
click at [90, 48] on p "Advanced" at bounding box center [86, 50] width 25 height 8
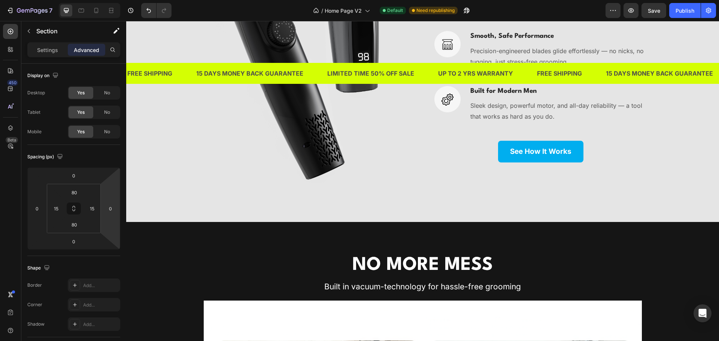
scroll to position [1977, 0]
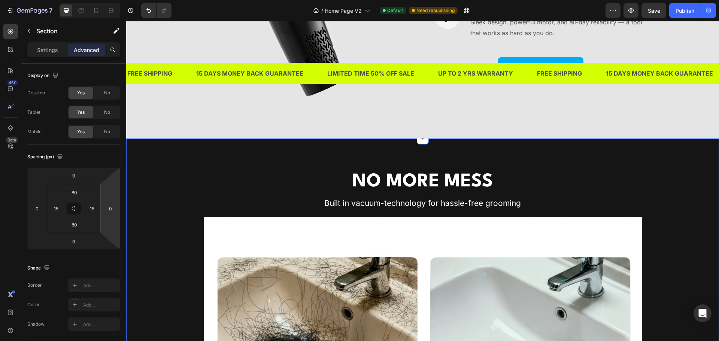
click at [153, 219] on div "NO MORE MESS Heading Built in vacuum-technology for hassle-free grooming Headin…" at bounding box center [422, 315] width 592 height 295
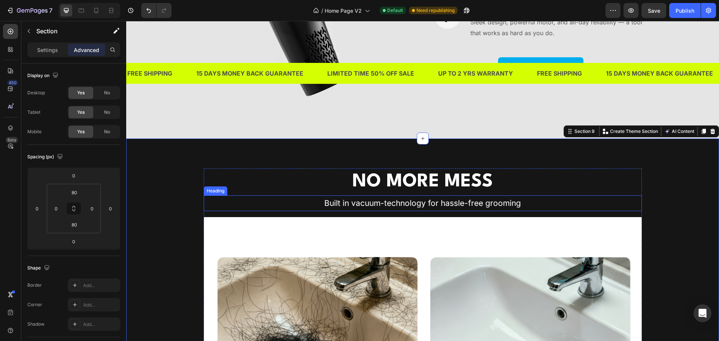
click at [375, 201] on h2 "Built in vacuum-technology for hassle-free grooming" at bounding box center [423, 203] width 438 height 16
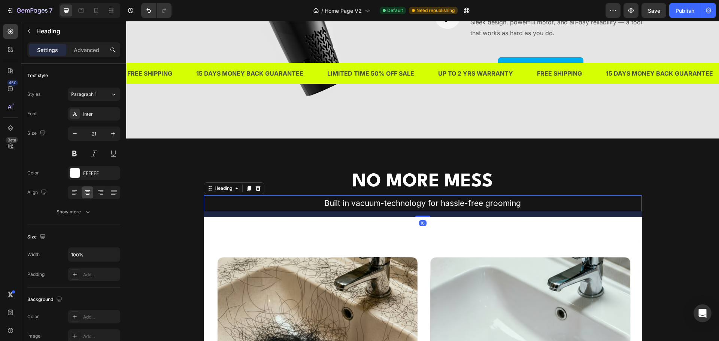
click at [387, 174] on strong "NO MORE MESS" at bounding box center [422, 182] width 140 height 18
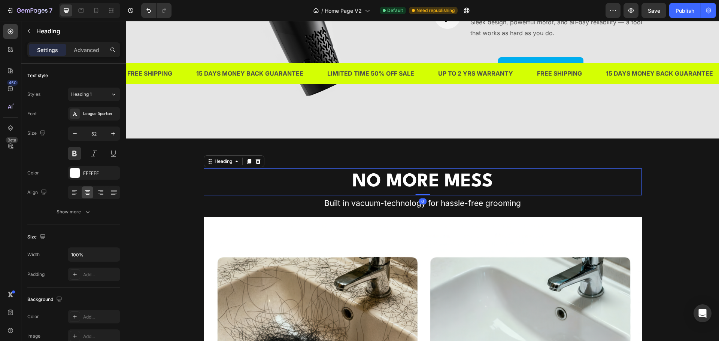
drag, startPoint x: 419, startPoint y: 195, endPoint x: 420, endPoint y: 183, distance: 12.0
click at [420, 183] on div "NO MORE MESS Heading 0" at bounding box center [423, 181] width 438 height 27
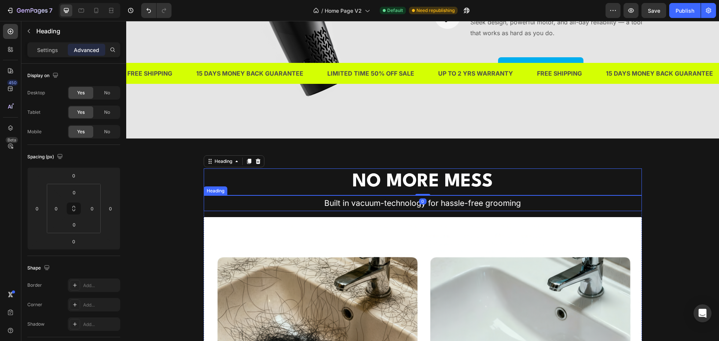
click at [354, 210] on h2 "Built in vacuum-technology for hassle-free grooming" at bounding box center [423, 203] width 438 height 16
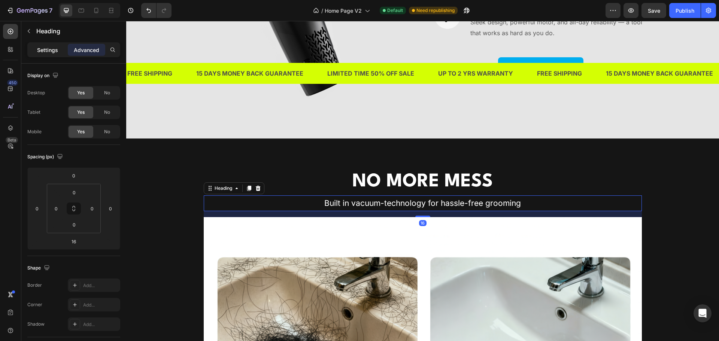
click at [40, 48] on p "Settings" at bounding box center [47, 50] width 21 height 8
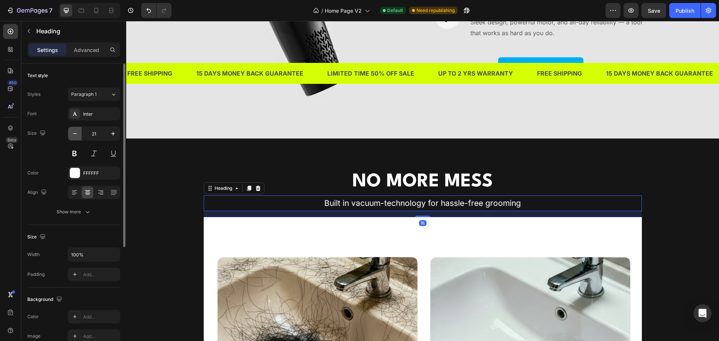
click at [76, 135] on icon "button" at bounding box center [74, 133] width 7 height 7
type input "20"
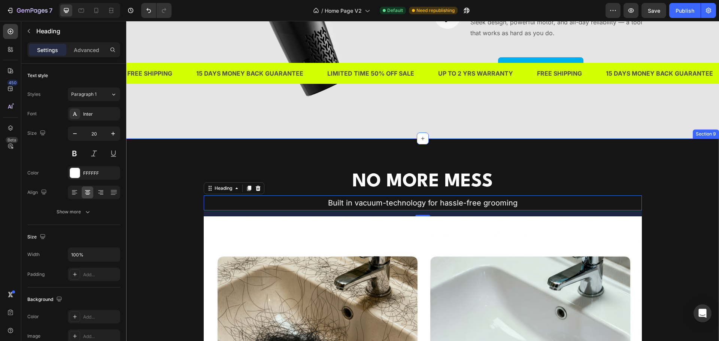
click at [155, 192] on div "NO MORE MESS Heading Built in vacuum-technology for hassle-free grooming Headin…" at bounding box center [422, 315] width 592 height 294
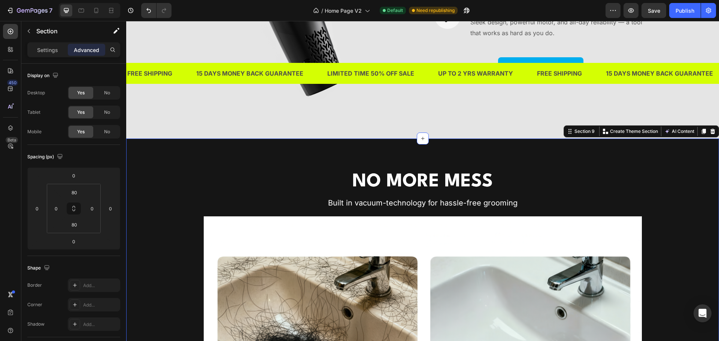
click at [360, 184] on strong "NO MORE MESS" at bounding box center [422, 182] width 140 height 18
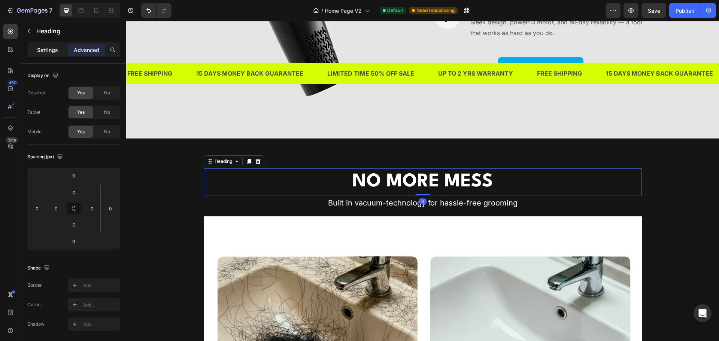
click at [45, 54] on div "Settings" at bounding box center [47, 50] width 37 height 12
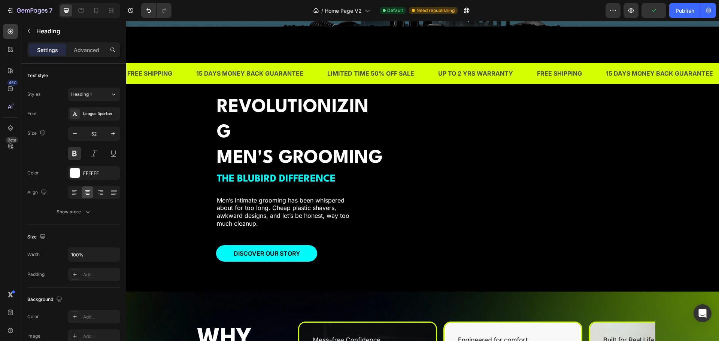
scroll to position [779, 0]
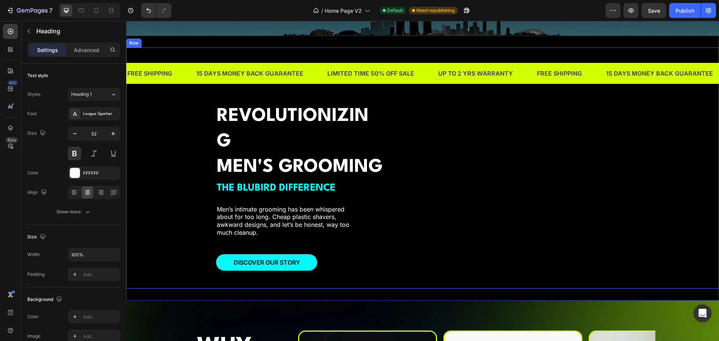
click at [275, 150] on h2 "REVOLUTIONIZING MEN'S GROOMING" at bounding box center [300, 141] width 168 height 77
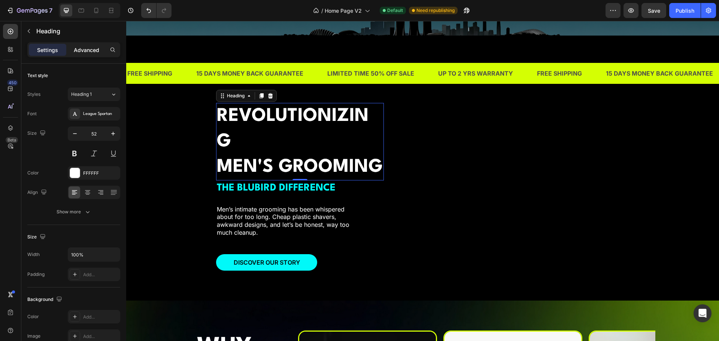
click at [90, 48] on p "Advanced" at bounding box center [86, 50] width 25 height 8
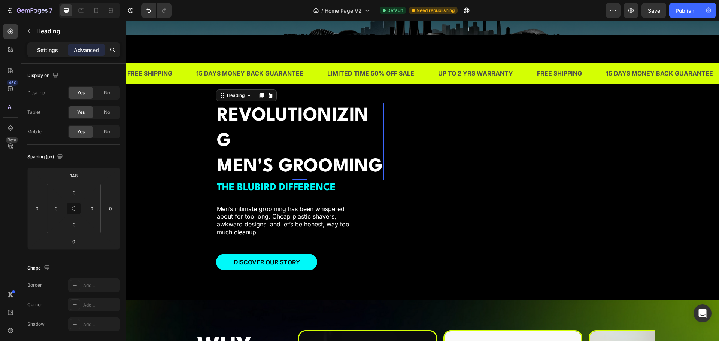
click at [47, 48] on p "Settings" at bounding box center [47, 50] width 21 height 8
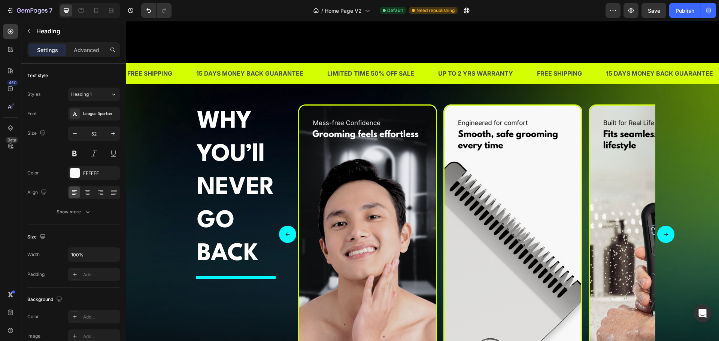
scroll to position [1303, 0]
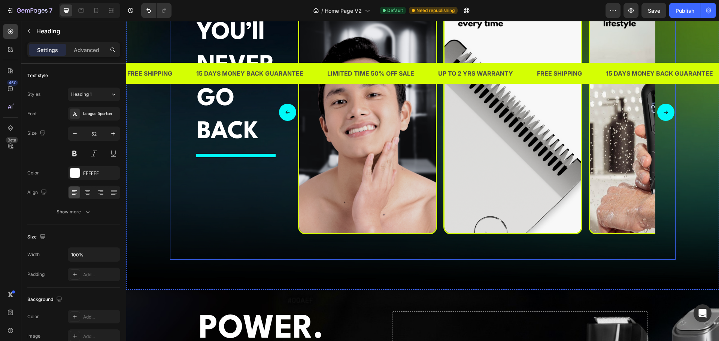
click at [232, 128] on strong "BACK" at bounding box center [227, 132] width 61 height 24
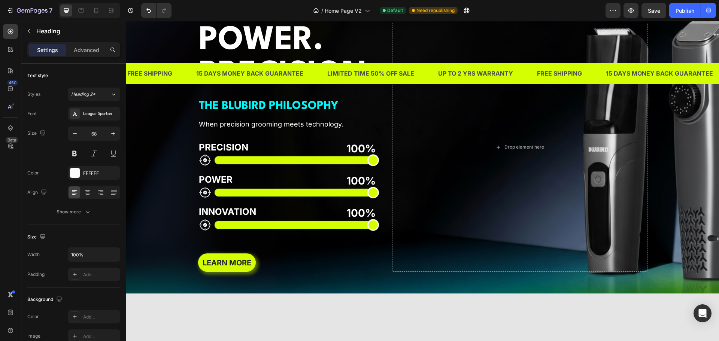
scroll to position [1528, 0]
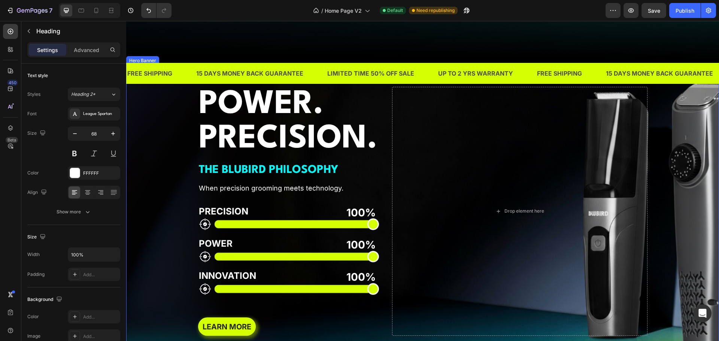
click at [251, 122] on h2 "POWER. PRECISION." at bounding box center [289, 122] width 182 height 70
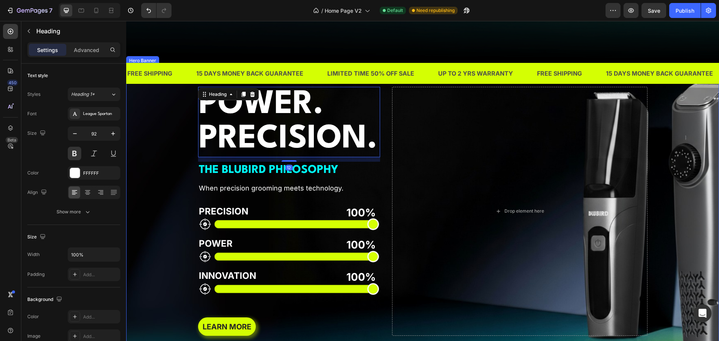
click at [167, 134] on div "Background Image" at bounding box center [422, 211] width 592 height 292
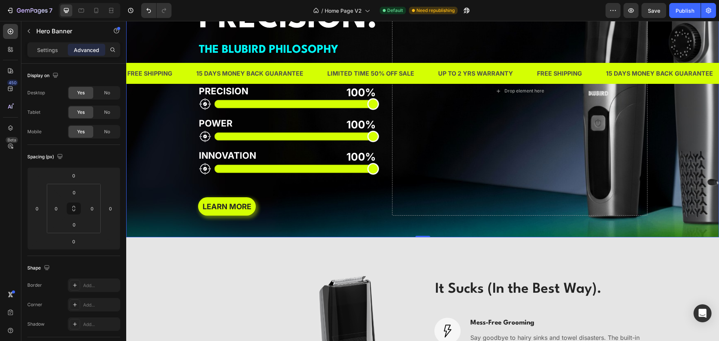
scroll to position [1565, 0]
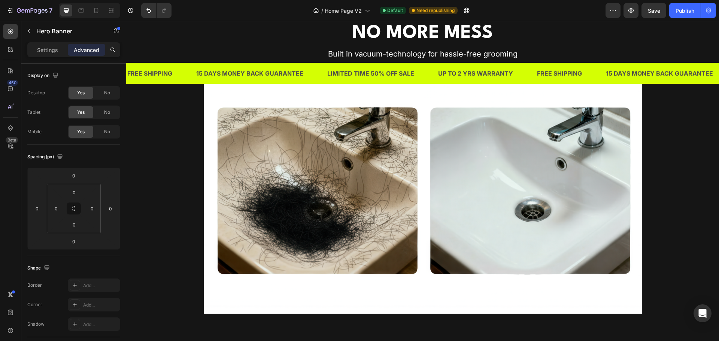
click at [167, 134] on div "NO MORE MESS Heading Built in vacuum-technology for hassle-free grooming Headin…" at bounding box center [422, 167] width 592 height 294
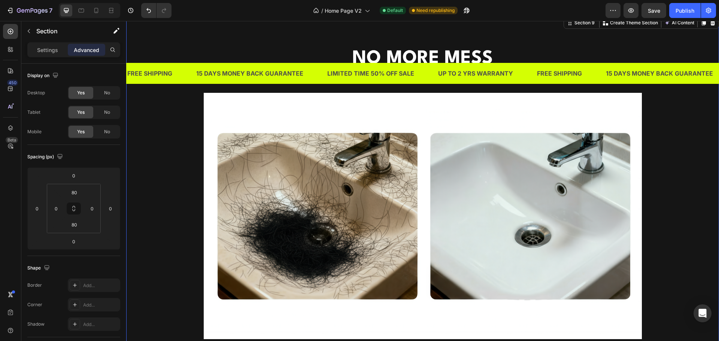
scroll to position [2239, 0]
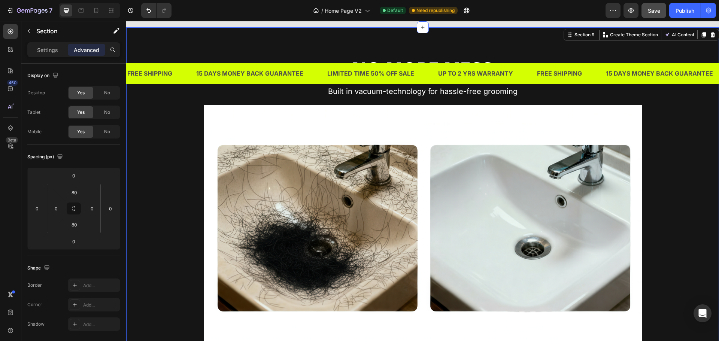
click at [647, 13] on button "Save" at bounding box center [653, 10] width 25 height 15
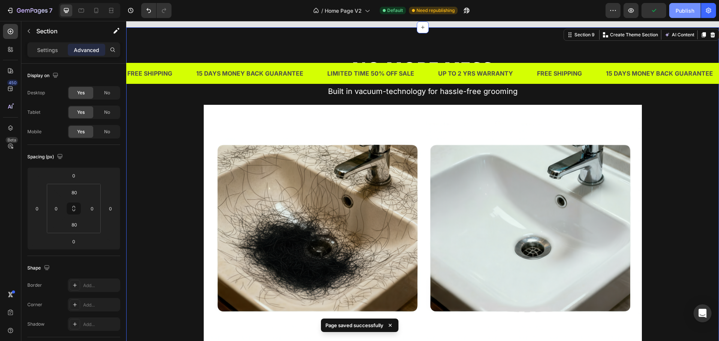
click at [683, 7] on div "Publish" at bounding box center [684, 11] width 19 height 8
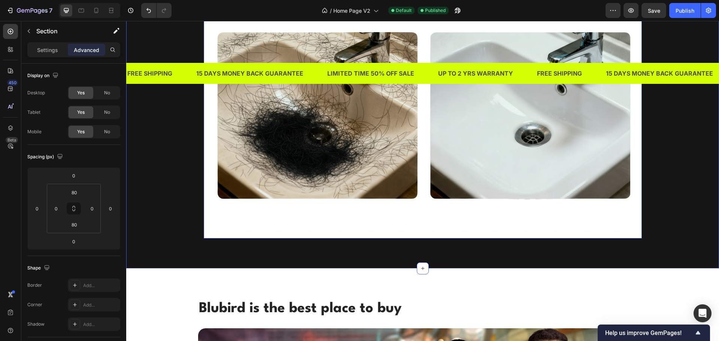
scroll to position [2351, 0]
click at [398, 175] on img at bounding box center [423, 116] width 438 height 246
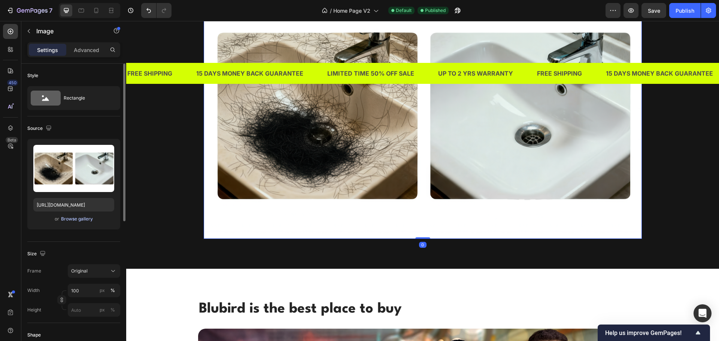
click at [88, 218] on div "Browse gallery" at bounding box center [77, 219] width 32 height 7
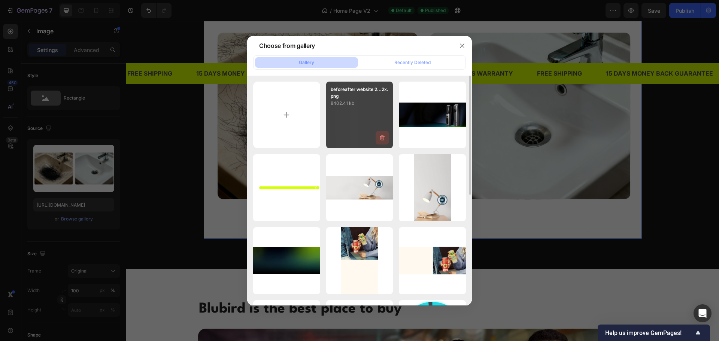
click at [385, 138] on icon "button" at bounding box center [381, 137] width 7 height 7
click at [385, 138] on div "Delete" at bounding box center [378, 139] width 14 height 7
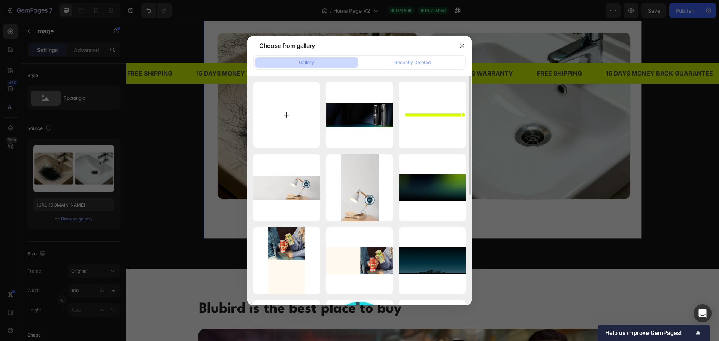
click at [293, 120] on input "file" at bounding box center [286, 115] width 67 height 67
type input "C:\fakepath\Section 5 before after.png"
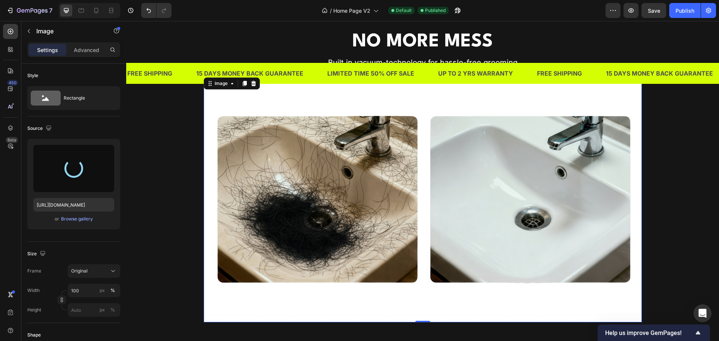
scroll to position [2276, 0]
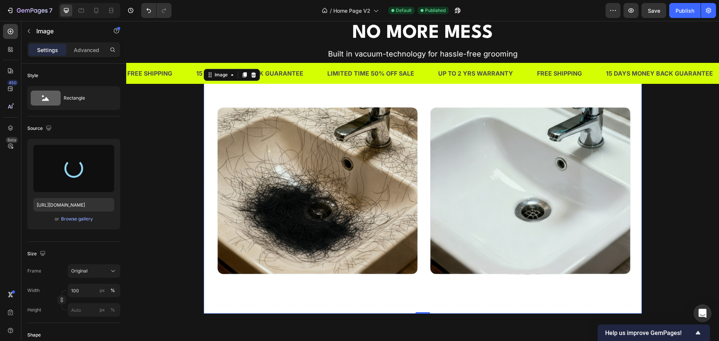
type input "[URL][DOMAIN_NAME]"
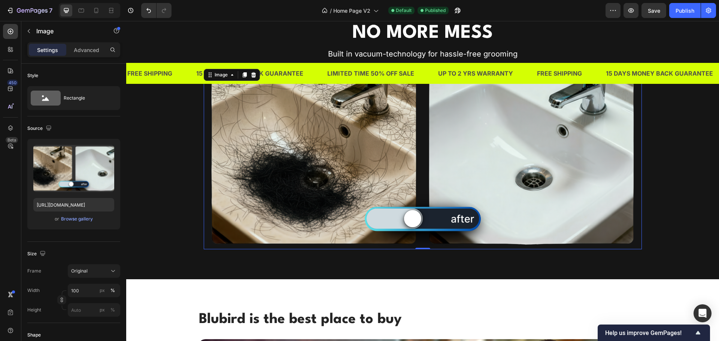
scroll to position [2239, 0]
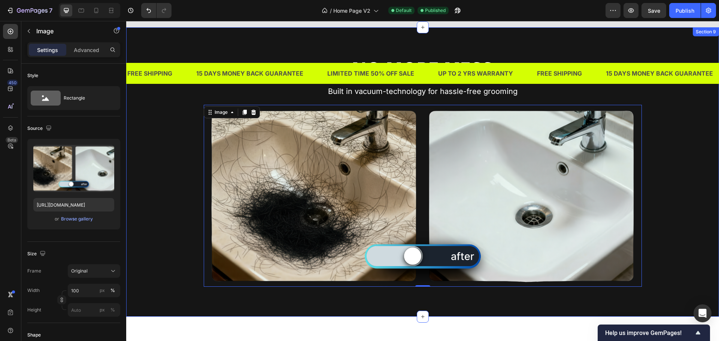
click at [649, 226] on div "NO MORE MESS Heading Built in vacuum-technology for hassle-free grooming Headin…" at bounding box center [422, 171] width 592 height 229
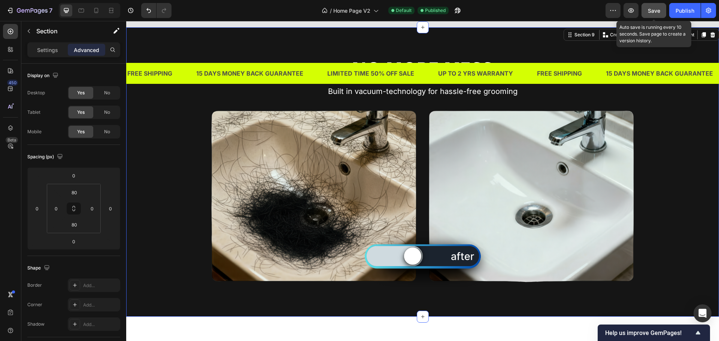
click at [658, 6] on button "Save" at bounding box center [653, 10] width 25 height 15
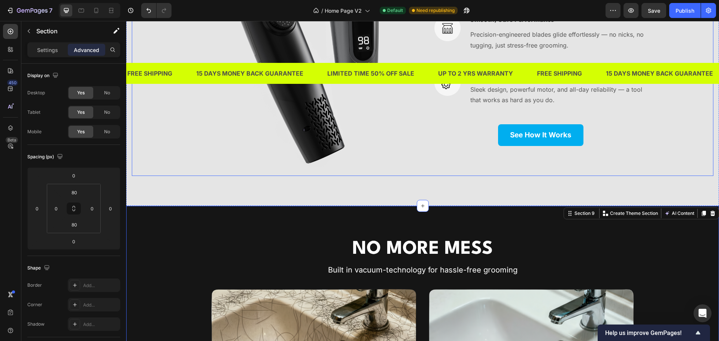
scroll to position [1902, 0]
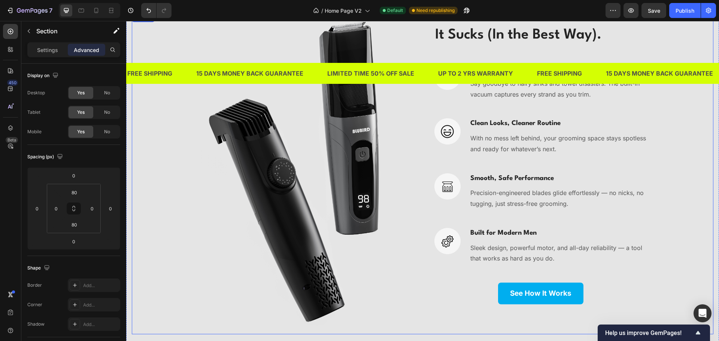
click at [176, 183] on div "Image It Sucks (In the Best Way). Heading Image Mess-Free Grooming Heading Say …" at bounding box center [422, 173] width 581 height 321
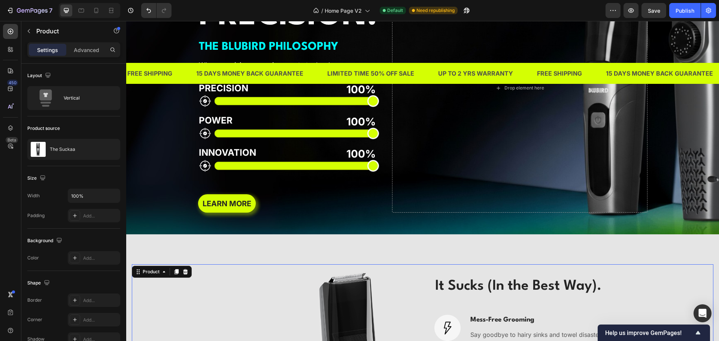
scroll to position [1640, 0]
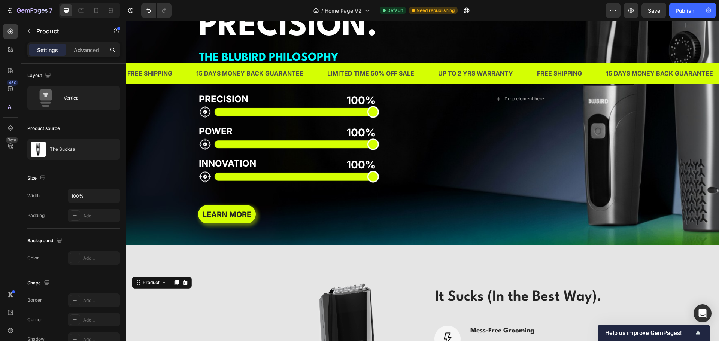
click at [157, 177] on div "Background Image" at bounding box center [422, 99] width 592 height 292
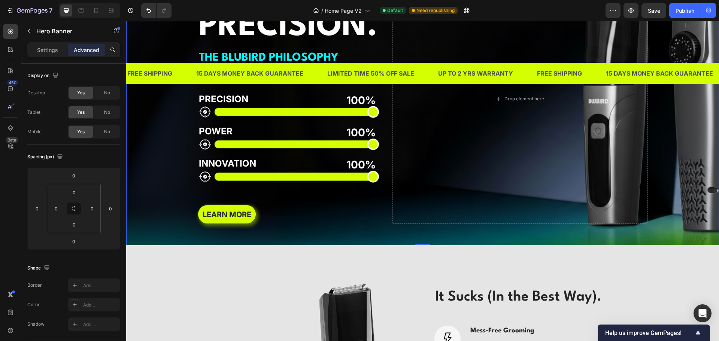
click at [141, 191] on div "Background Image" at bounding box center [422, 99] width 592 height 292
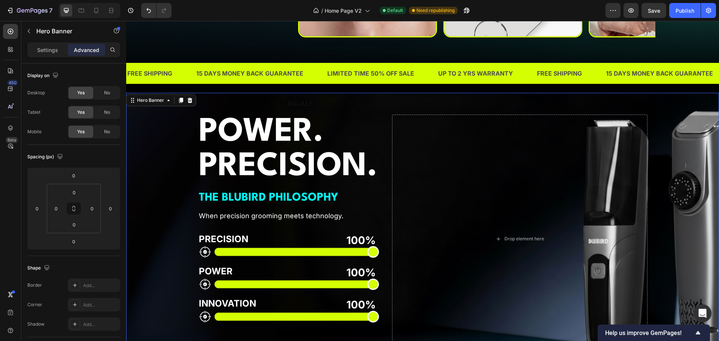
scroll to position [1453, 0]
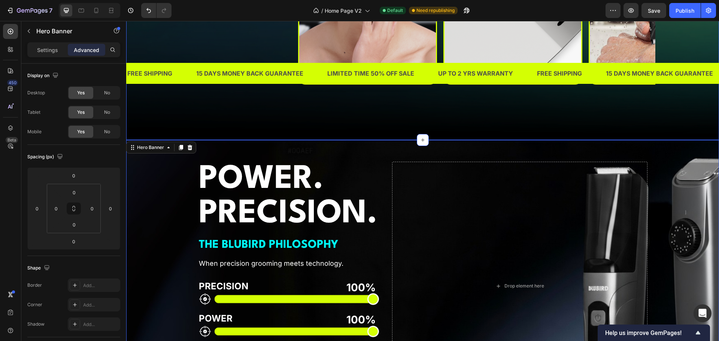
click at [168, 200] on div "Background Image" at bounding box center [422, 286] width 592 height 292
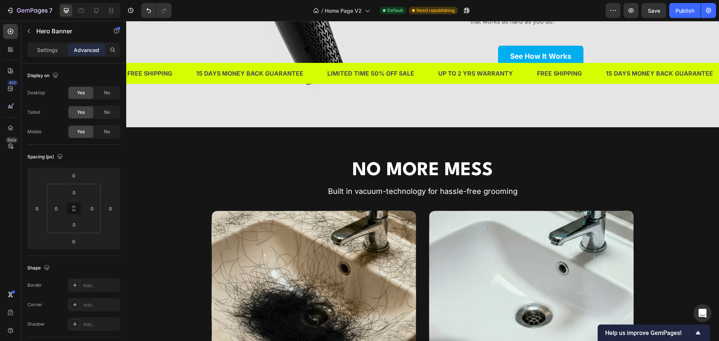
scroll to position [2165, 0]
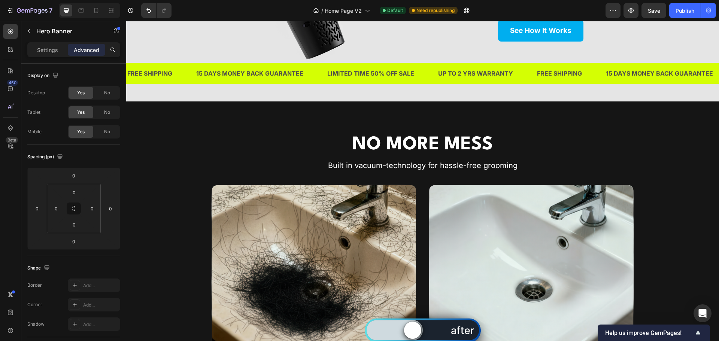
click at [168, 200] on div "NO MORE MESS Heading Built in vacuum-technology for hassle-free grooming Headin…" at bounding box center [422, 245] width 592 height 229
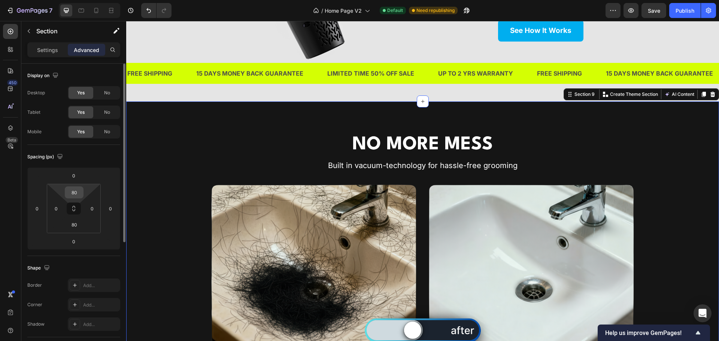
click at [78, 195] on input "80" at bounding box center [74, 192] width 15 height 11
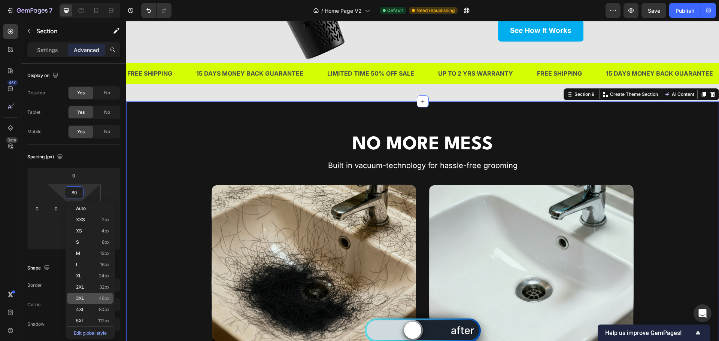
click at [93, 297] on p "3XL 48px" at bounding box center [93, 298] width 34 height 5
type input "48"
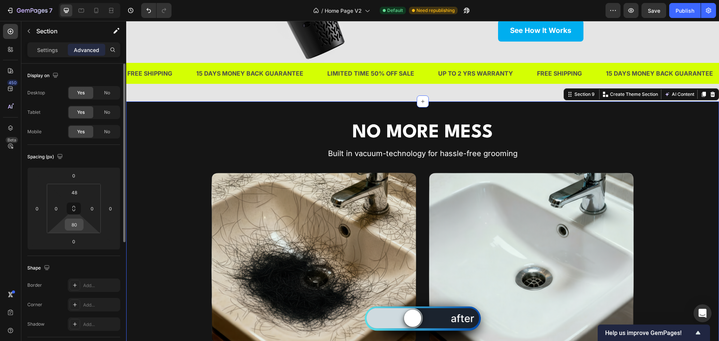
click at [77, 226] on input "80" at bounding box center [74, 224] width 15 height 11
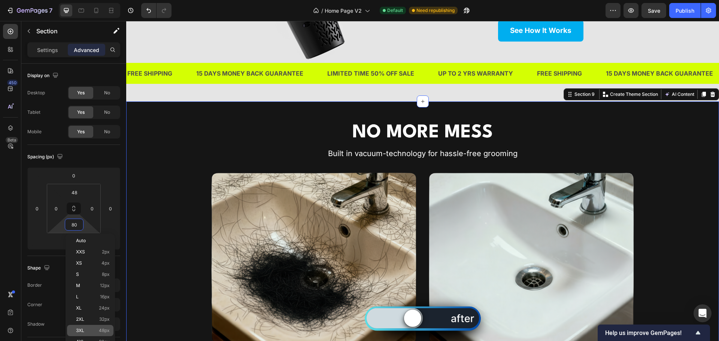
click at [95, 328] on p "3XL 48px" at bounding box center [93, 330] width 34 height 5
type input "48"
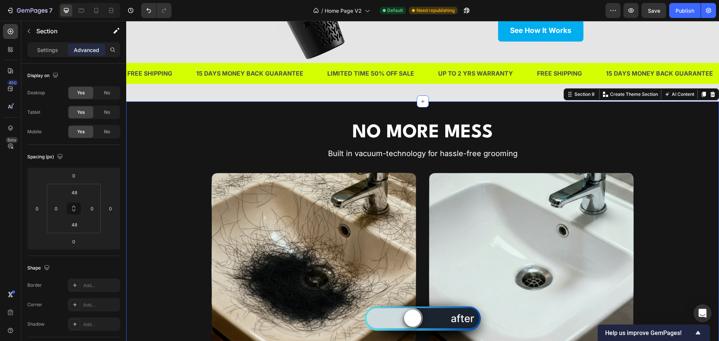
click at [154, 279] on div "NO MORE MESS Heading Built in vacuum-technology for hassle-free grooming Headin…" at bounding box center [422, 233] width 592 height 229
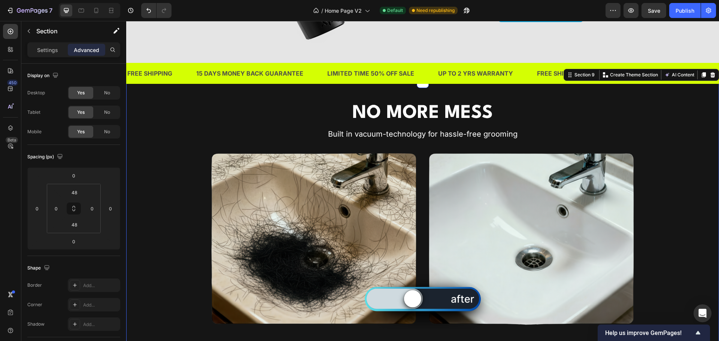
scroll to position [2202, 0]
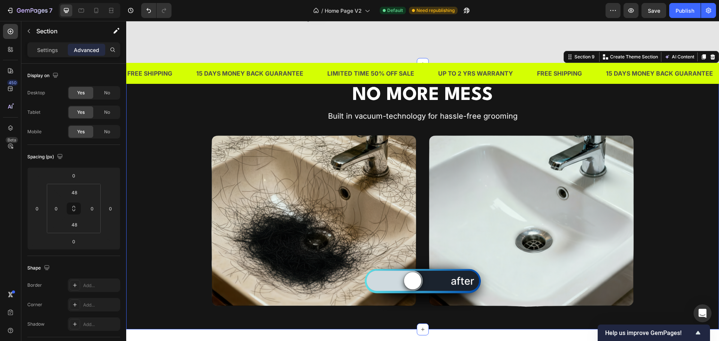
click at [668, 159] on div "NO MORE MESS Heading Built in vacuum-technology for hassle-free grooming Headin…" at bounding box center [422, 196] width 592 height 229
click at [142, 187] on div "NO MORE MESS Heading Built in vacuum-technology for hassle-free grooming Headin…" at bounding box center [422, 196] width 592 height 229
click at [693, 9] on div "Publish" at bounding box center [684, 11] width 19 height 8
